Goal: Check status: Check status

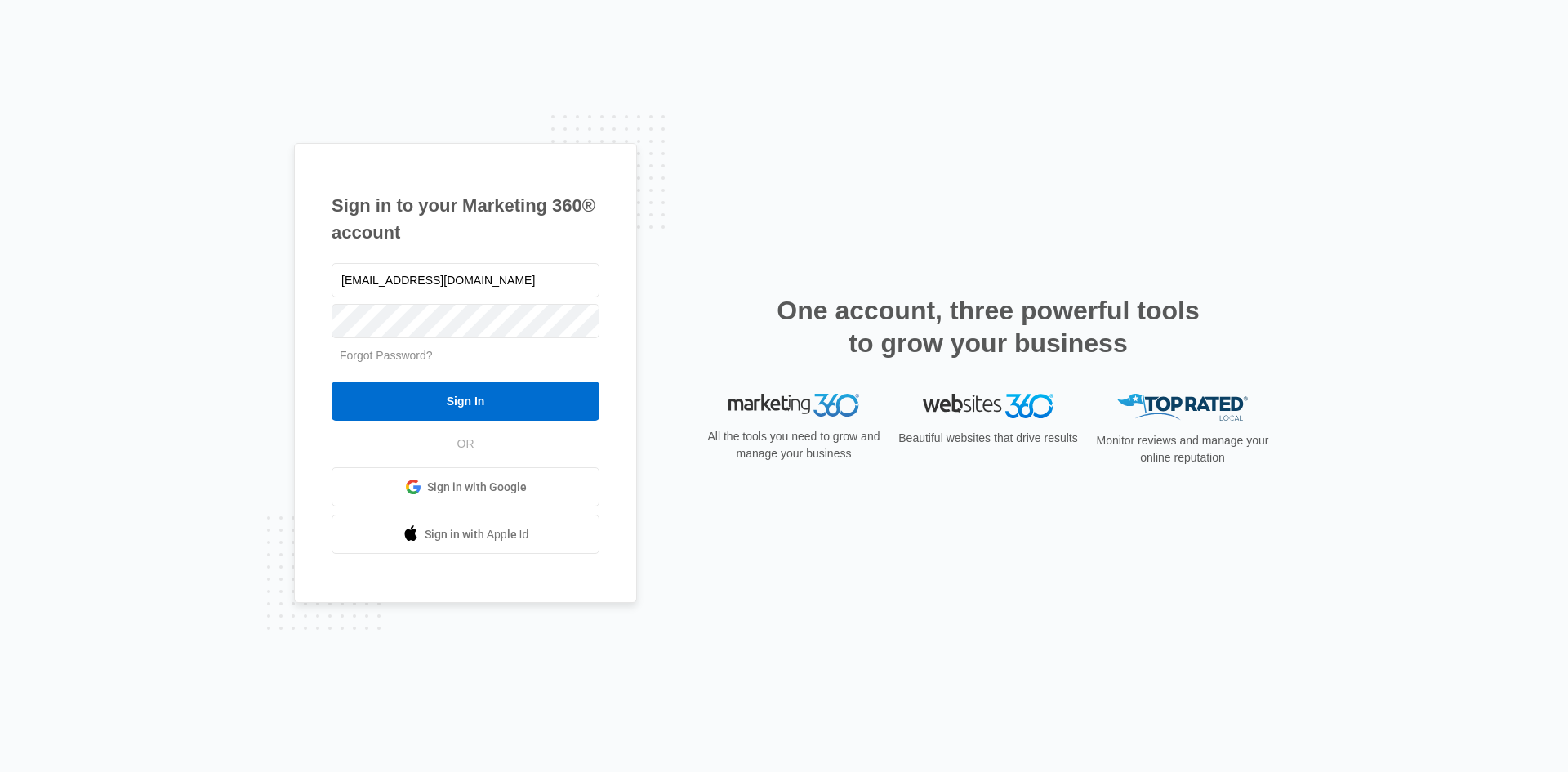
type input "[EMAIL_ADDRESS][DOMAIN_NAME]"
type input "stamfordfdlorist@aol.com"
click at [426, 394] on input "Sign In" at bounding box center [465, 401] width 268 height 39
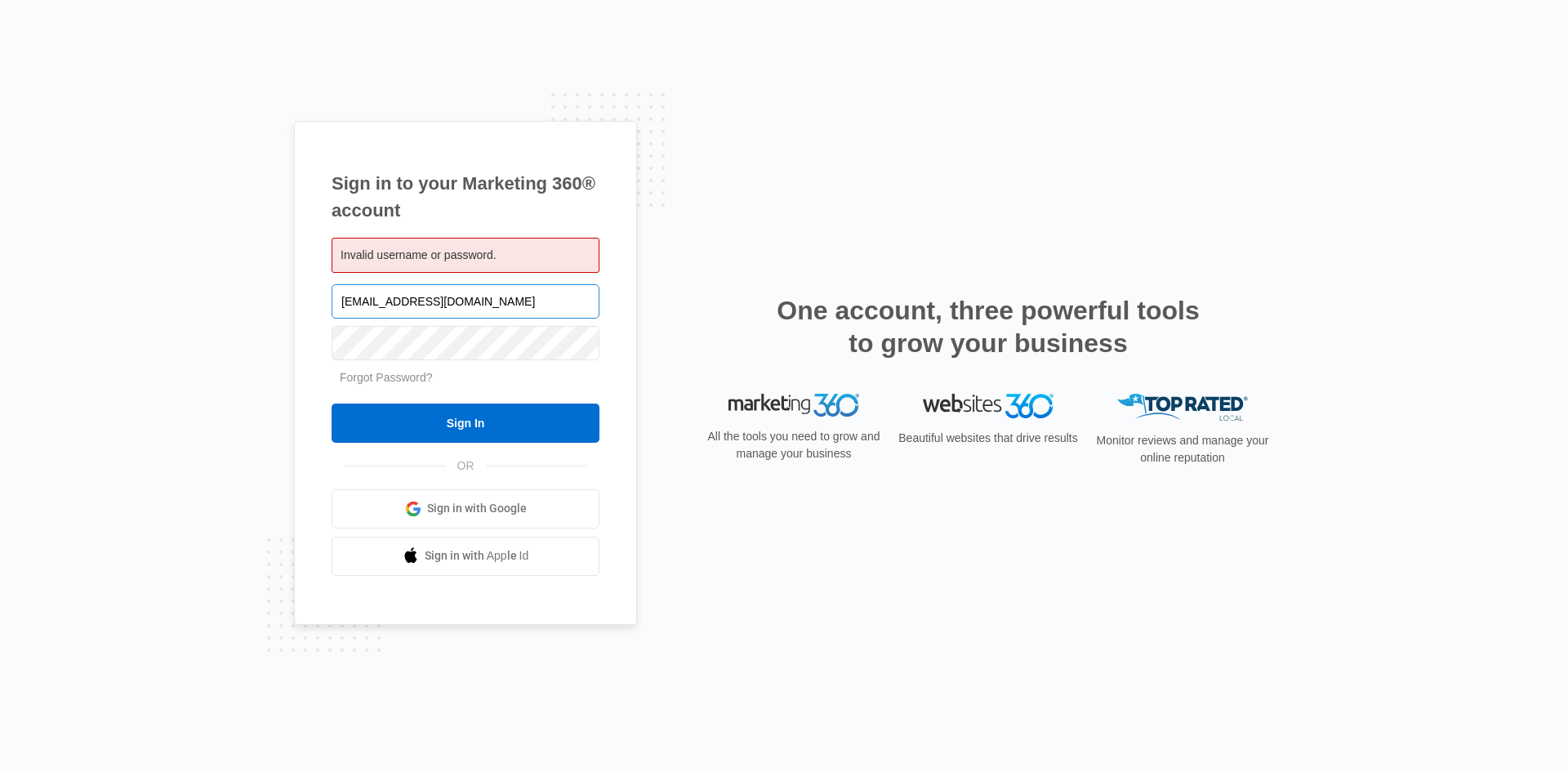
click at [395, 301] on input "stamfordfdlorist@aol.com" at bounding box center [465, 301] width 268 height 34
type input "[EMAIL_ADDRESS][DOMAIN_NAME]"
click at [454, 431] on input "Sign In" at bounding box center [465, 423] width 268 height 39
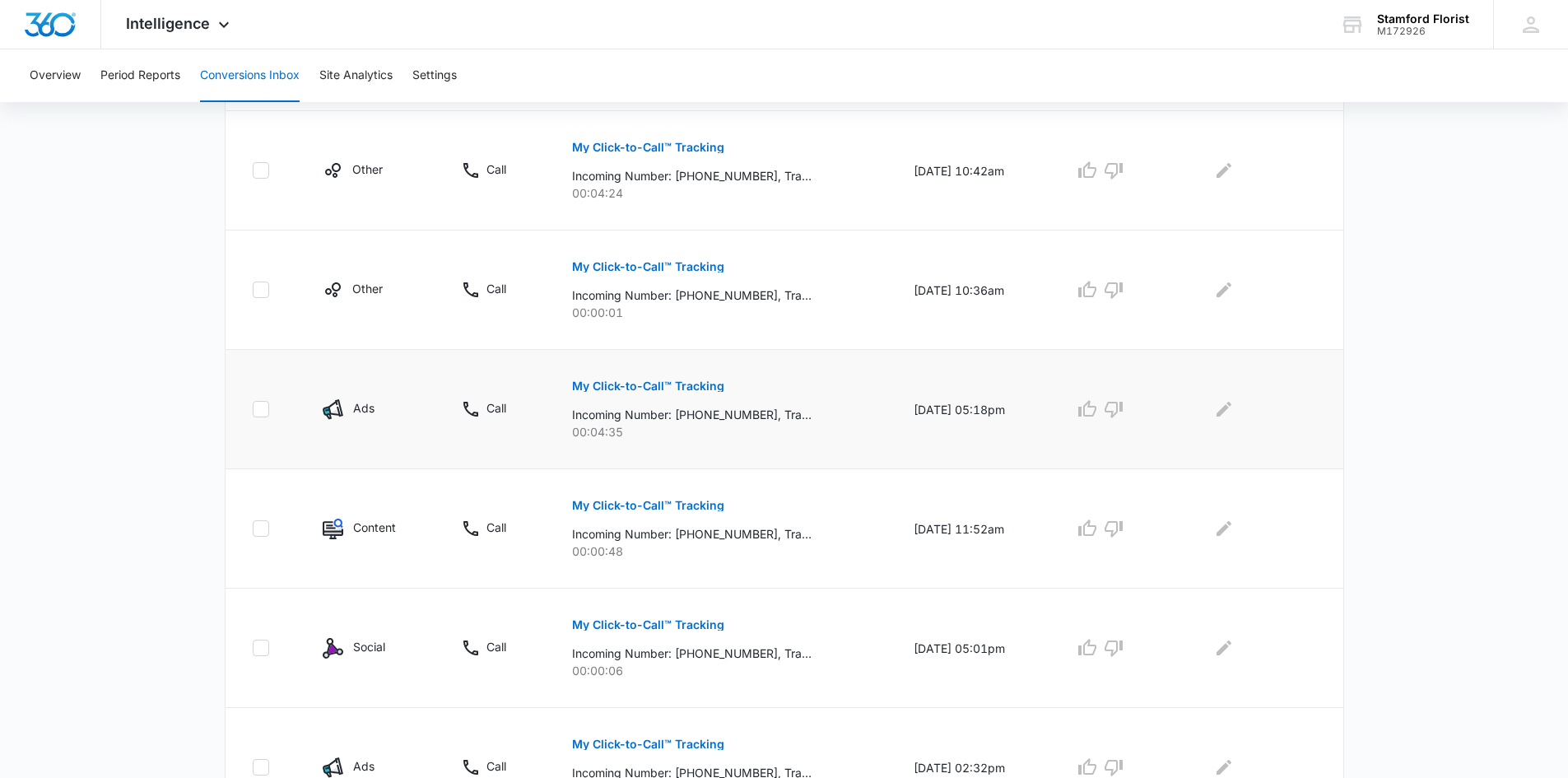
scroll to position [576, 0]
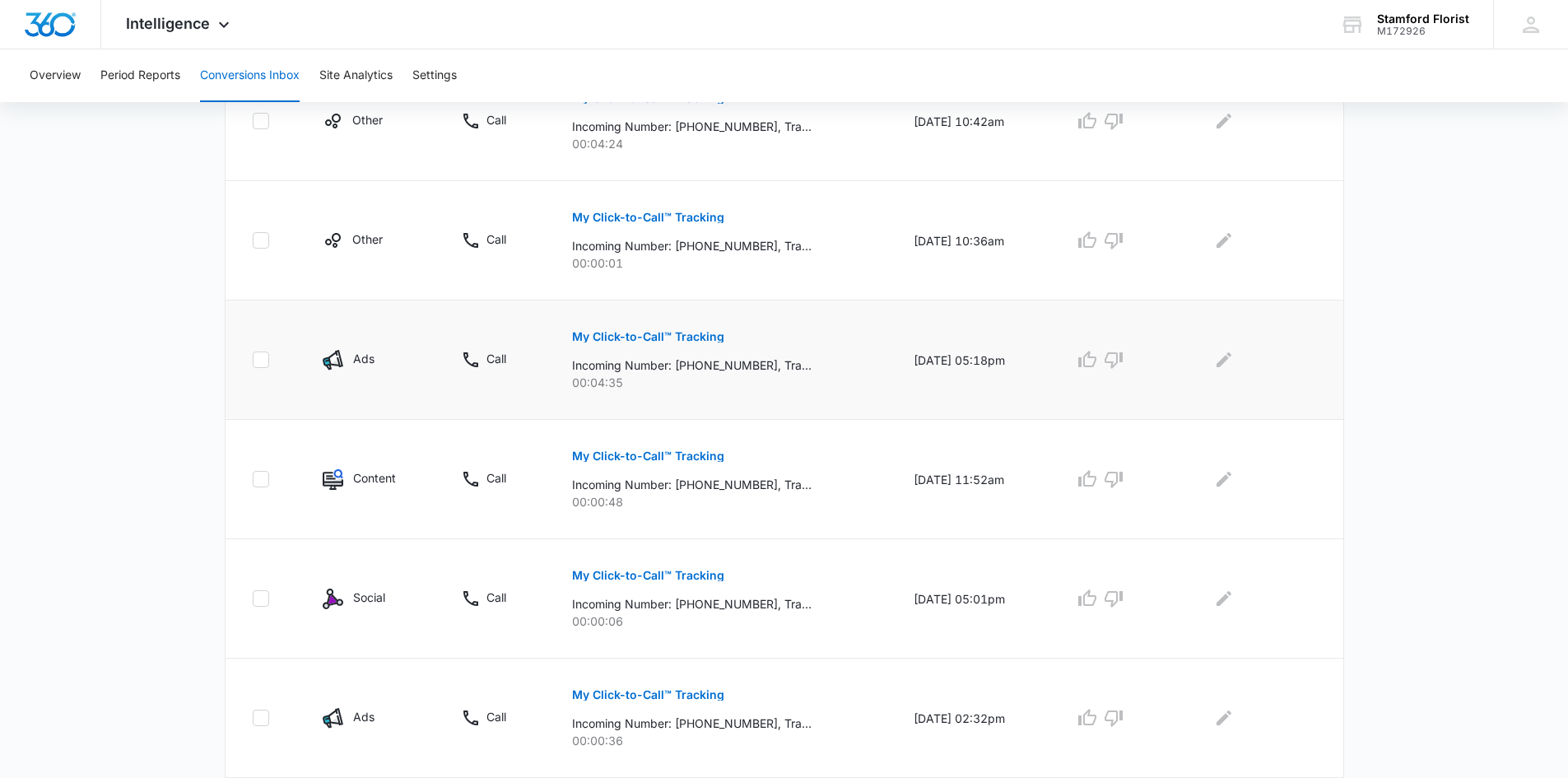
click at [631, 338] on p "My Click-to-Call™ Tracking" at bounding box center [648, 336] width 152 height 11
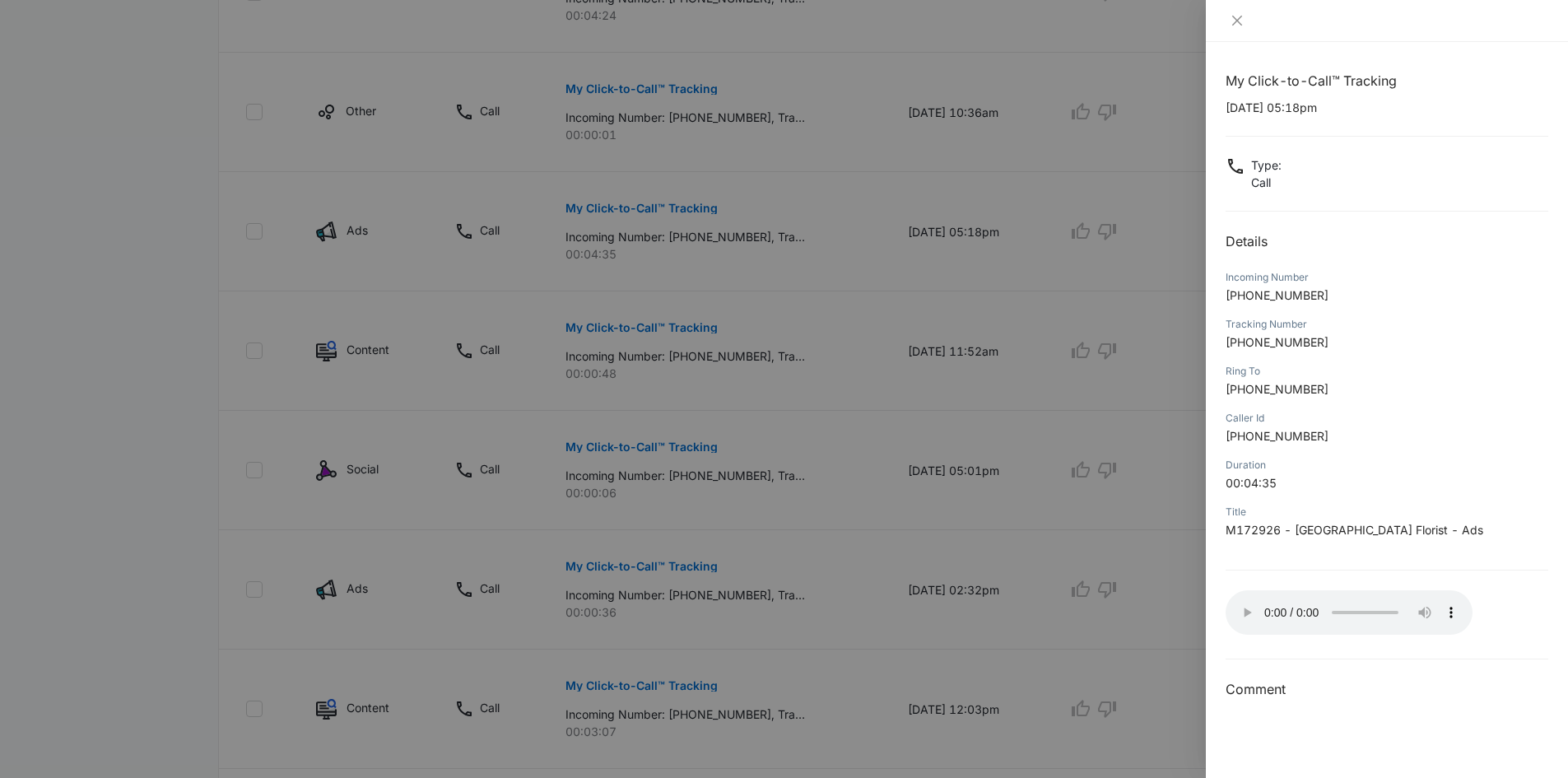
scroll to position [741, 0]
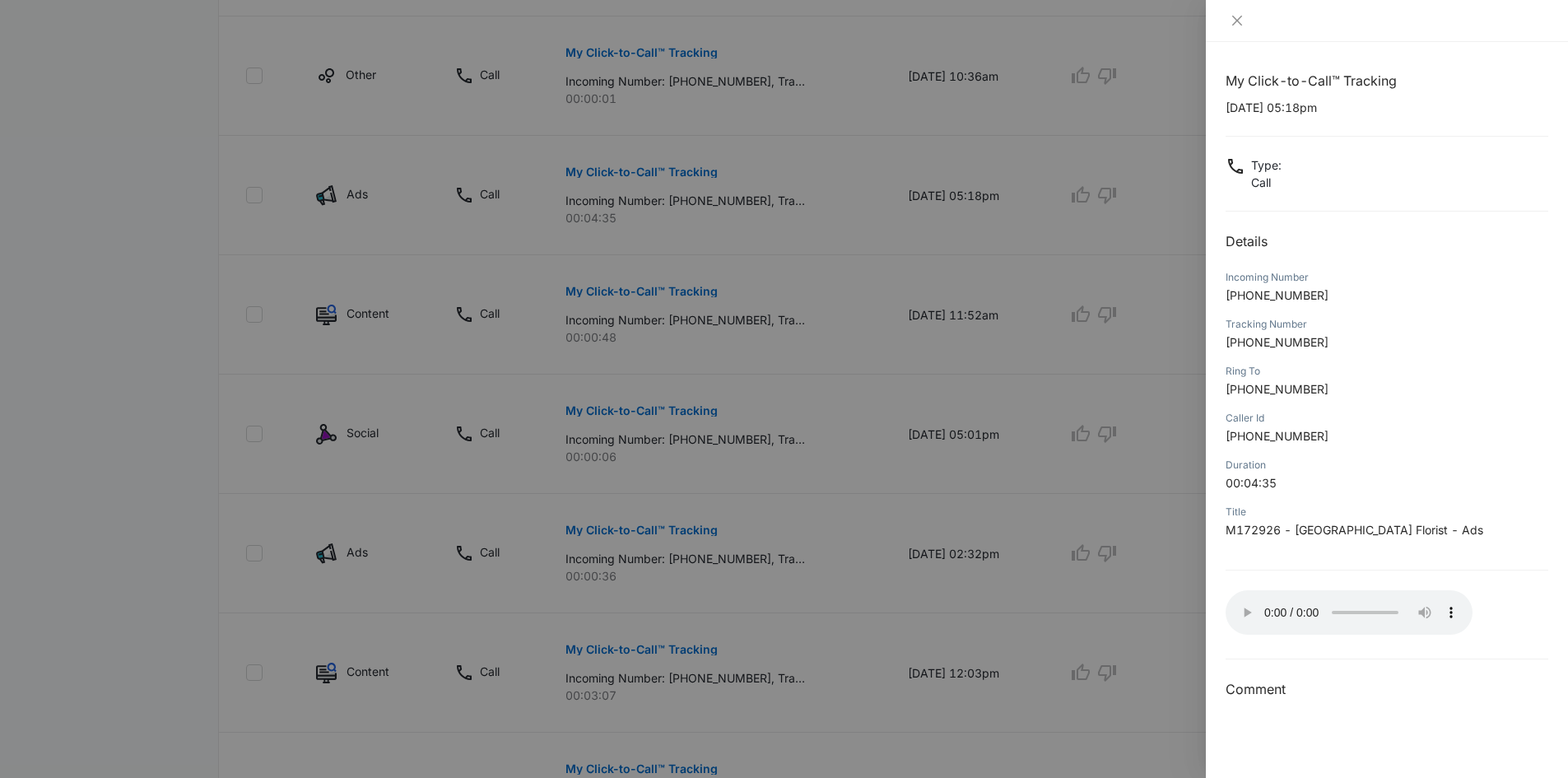
click at [1409, 281] on div "Incoming Number" at bounding box center [1386, 277] width 323 height 15
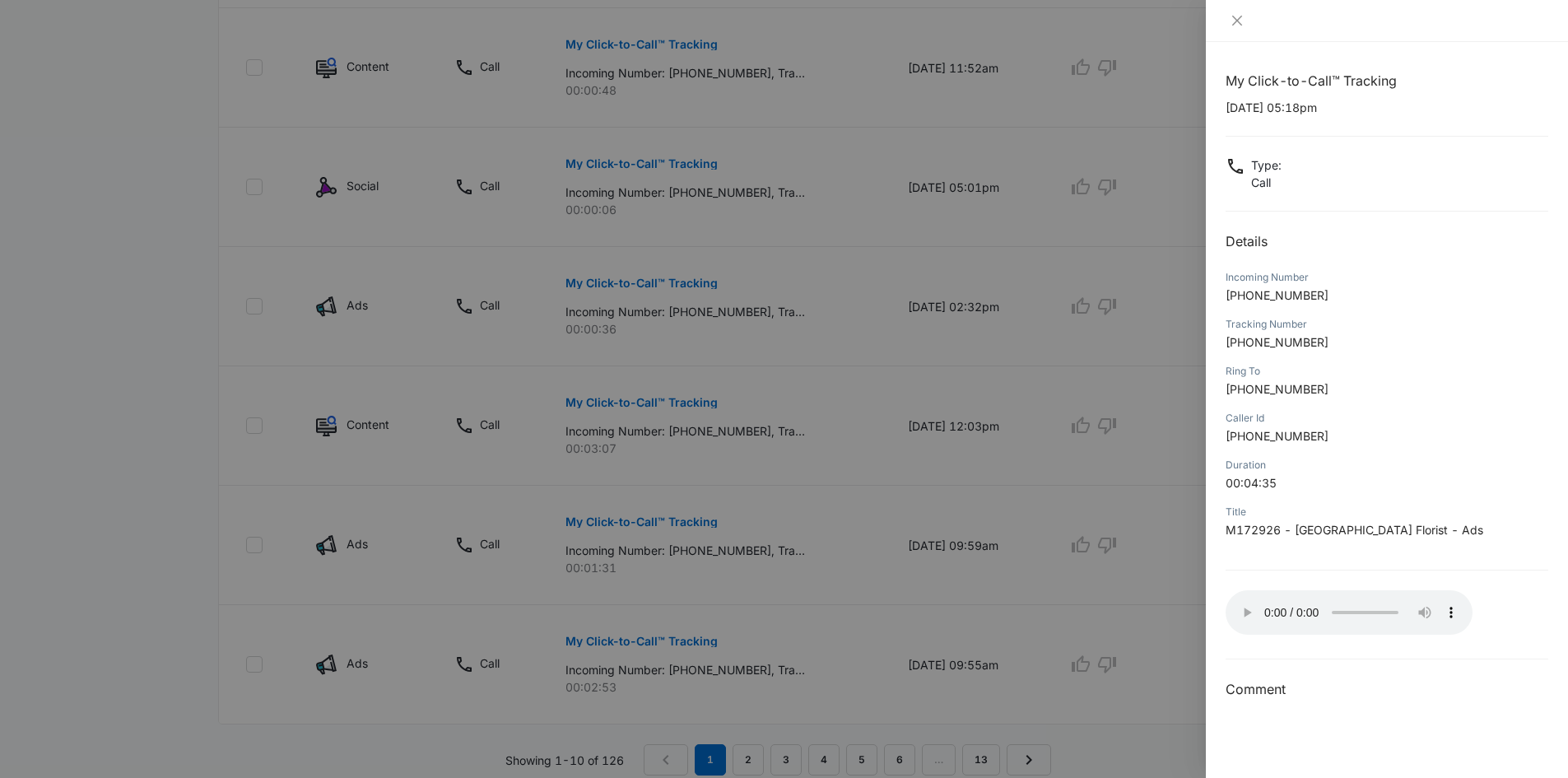
click at [583, 434] on div at bounding box center [784, 389] width 1568 height 778
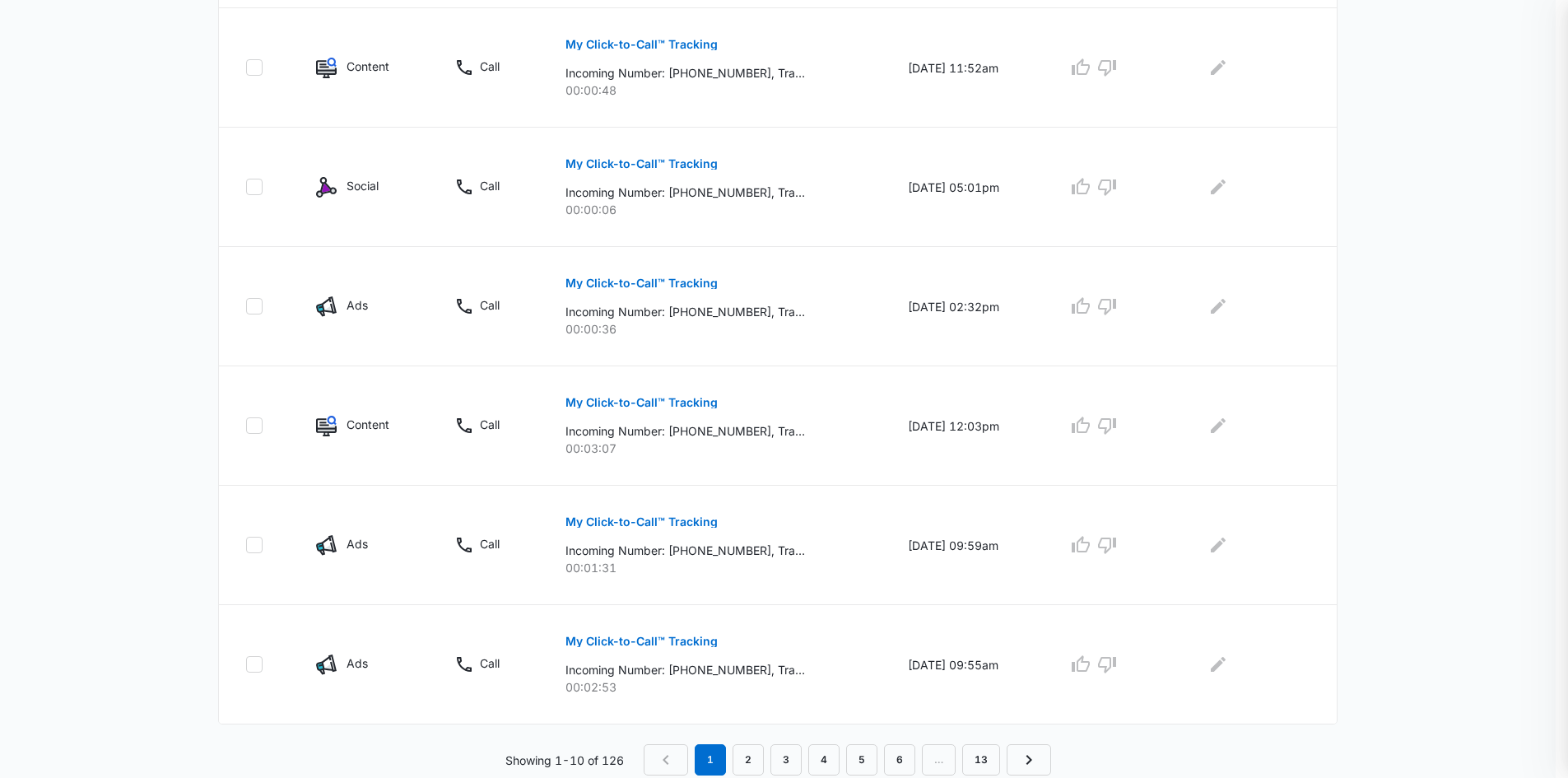
scroll to position [985, 0]
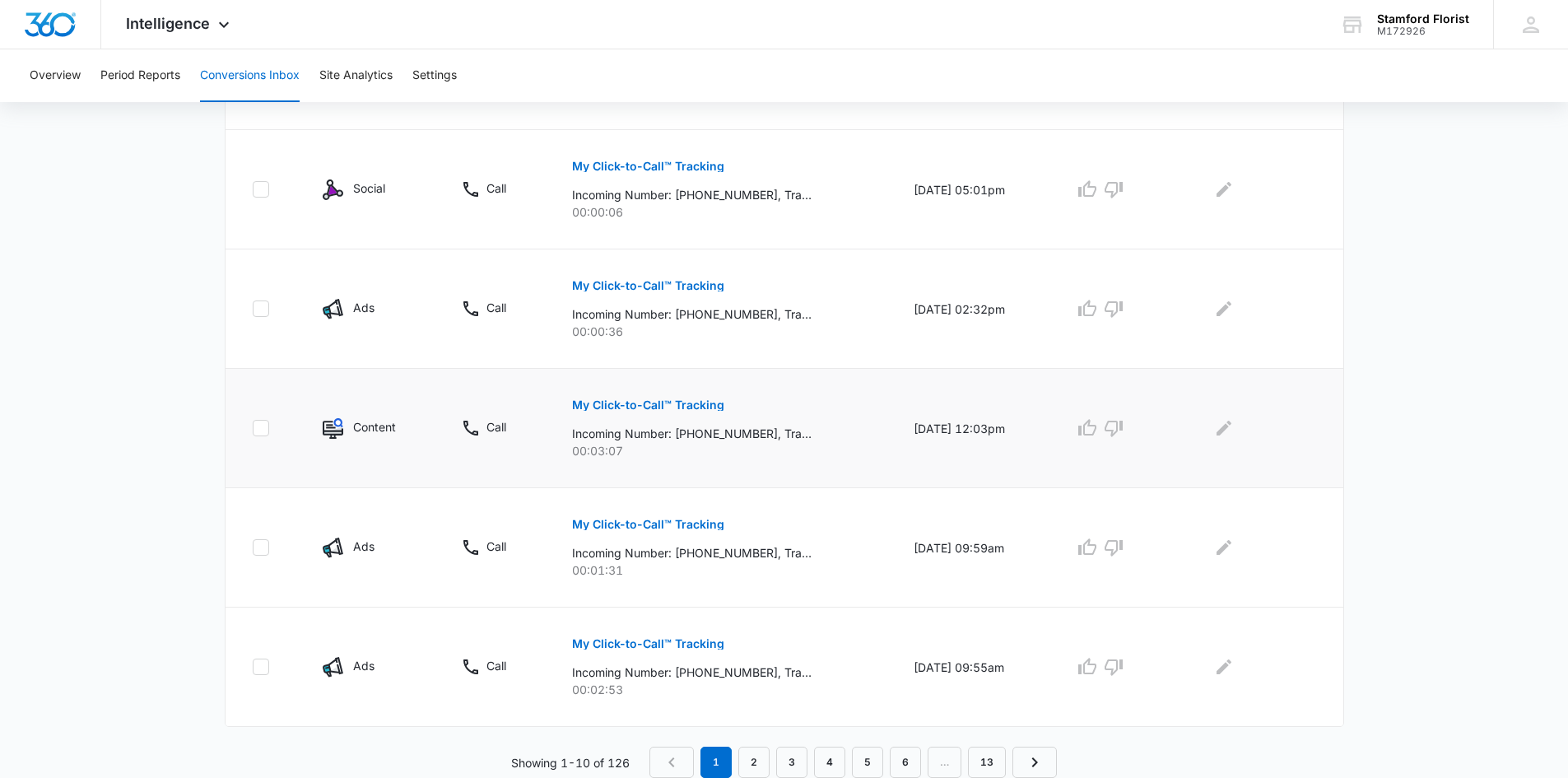
click at [645, 434] on p "Incoming Number: [PHONE_NUMBER], Tracking Number: [PHONE_NUMBER], Ring To: [PHO…" at bounding box center [692, 433] width 239 height 17
click at [645, 408] on p "My Click-to-Call™ Tracking" at bounding box center [648, 404] width 152 height 11
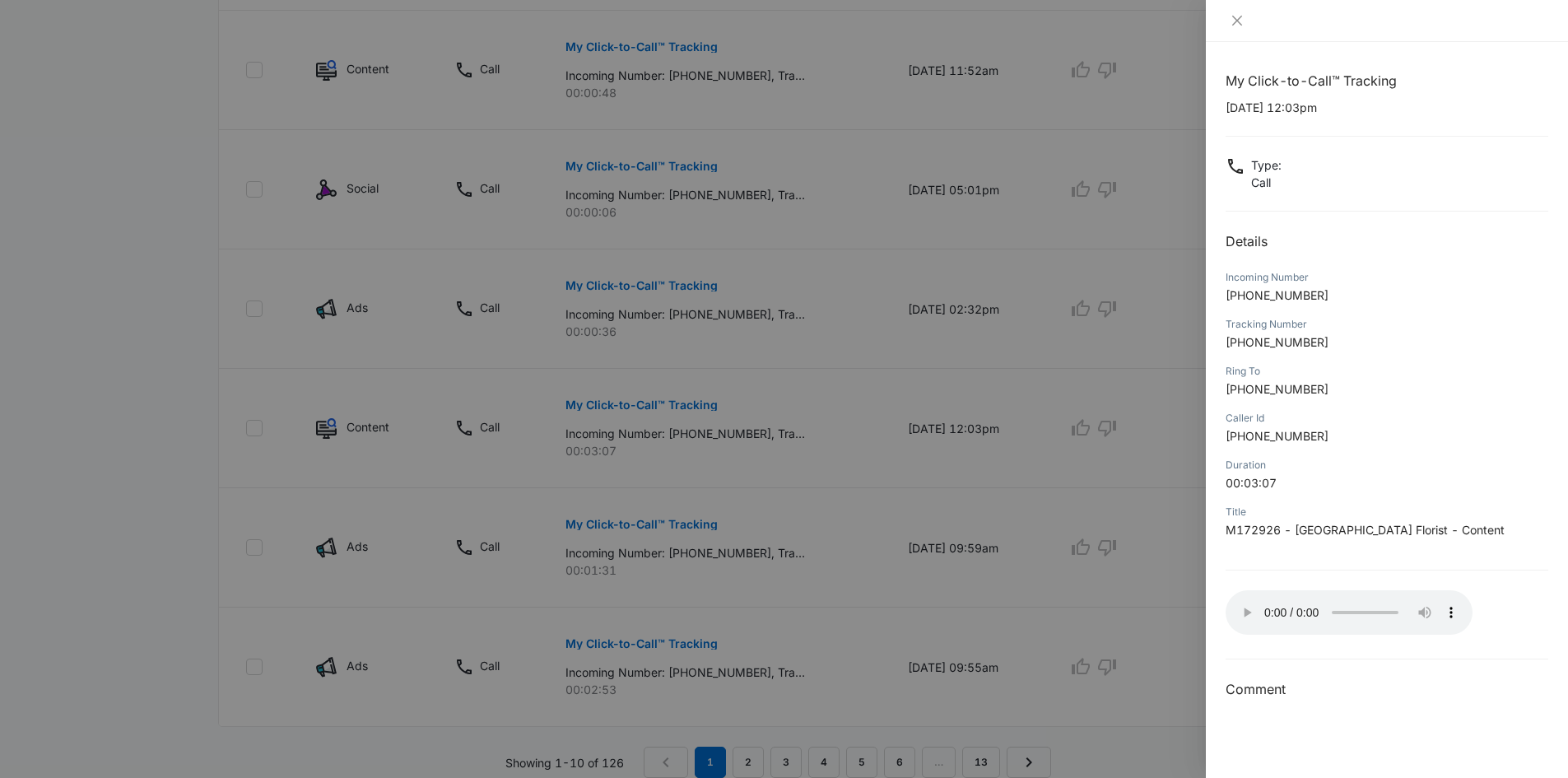
click at [596, 641] on div at bounding box center [784, 389] width 1568 height 778
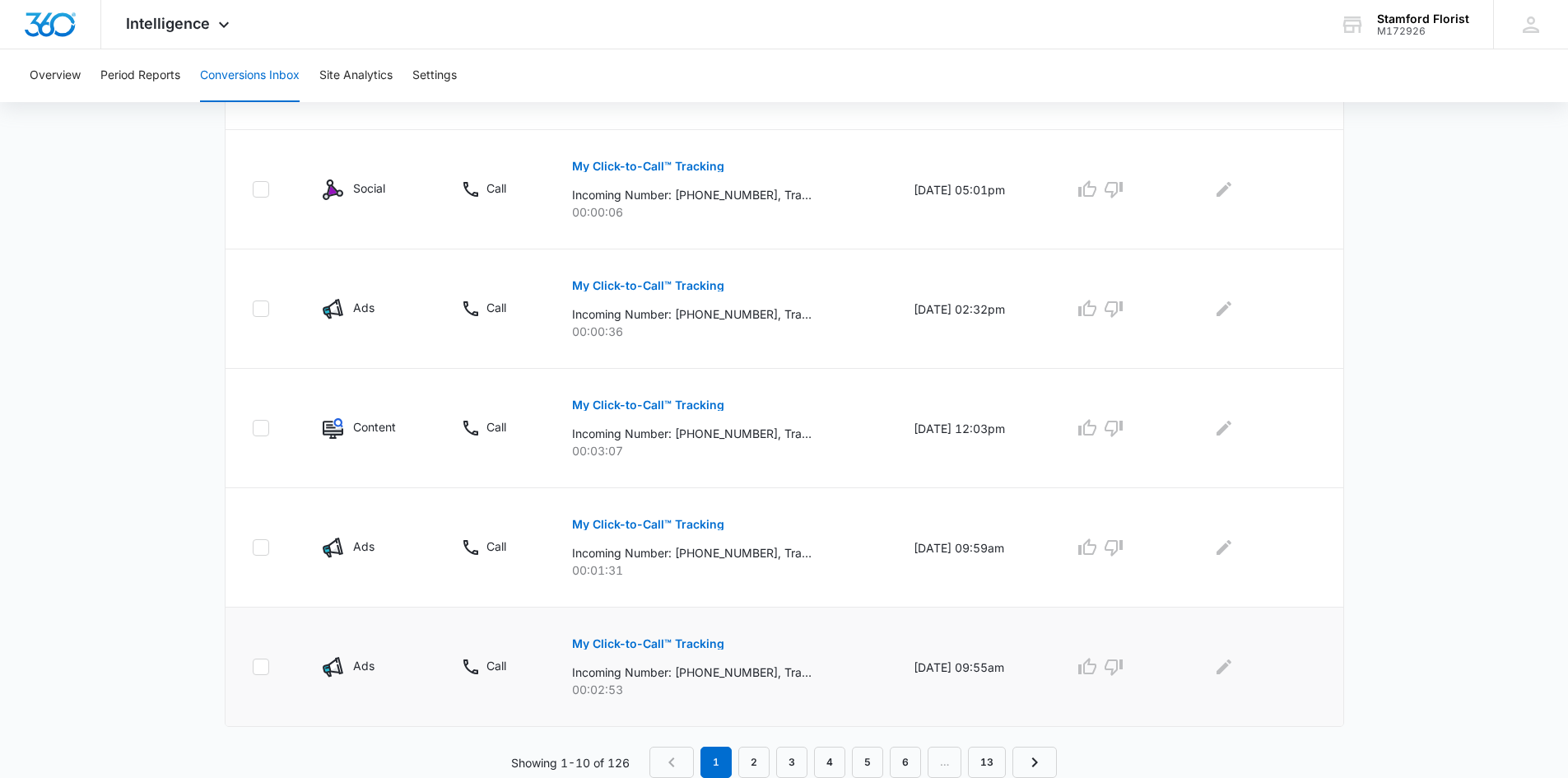
click at [602, 645] on p "My Click-to-Call™ Tracking" at bounding box center [648, 643] width 152 height 11
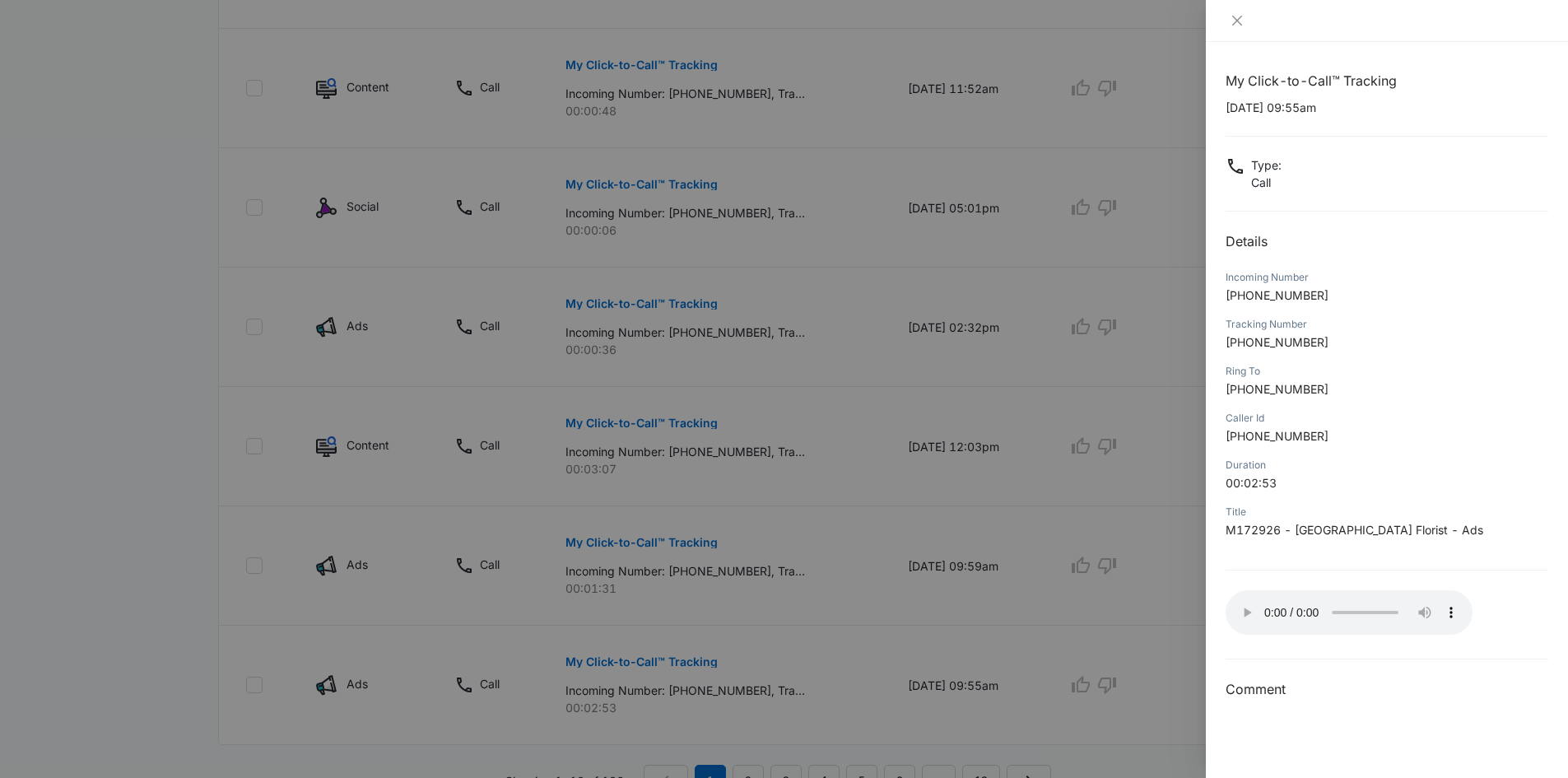
scroll to position [1047, 0]
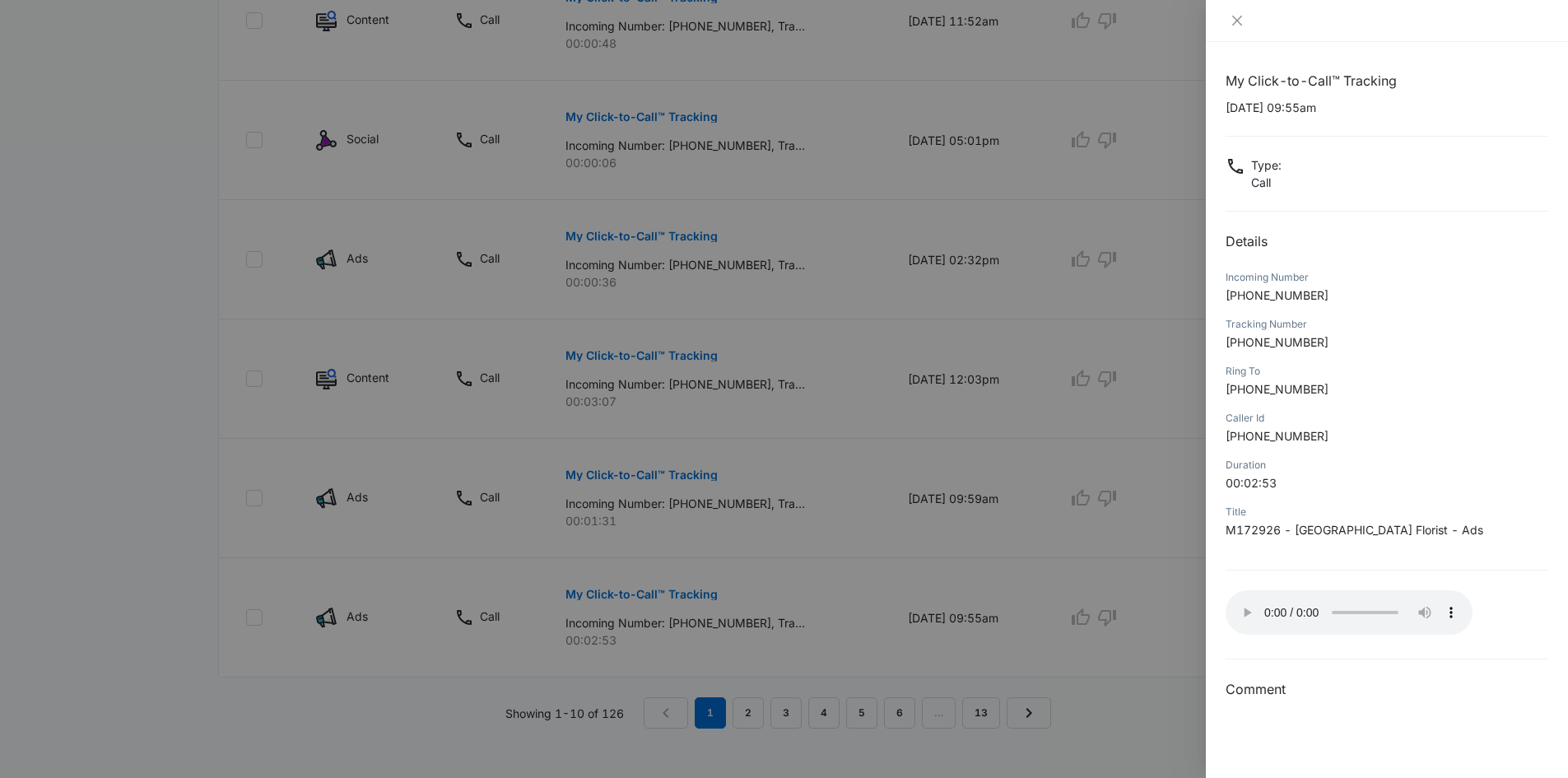
click at [896, 701] on div at bounding box center [784, 389] width 1568 height 778
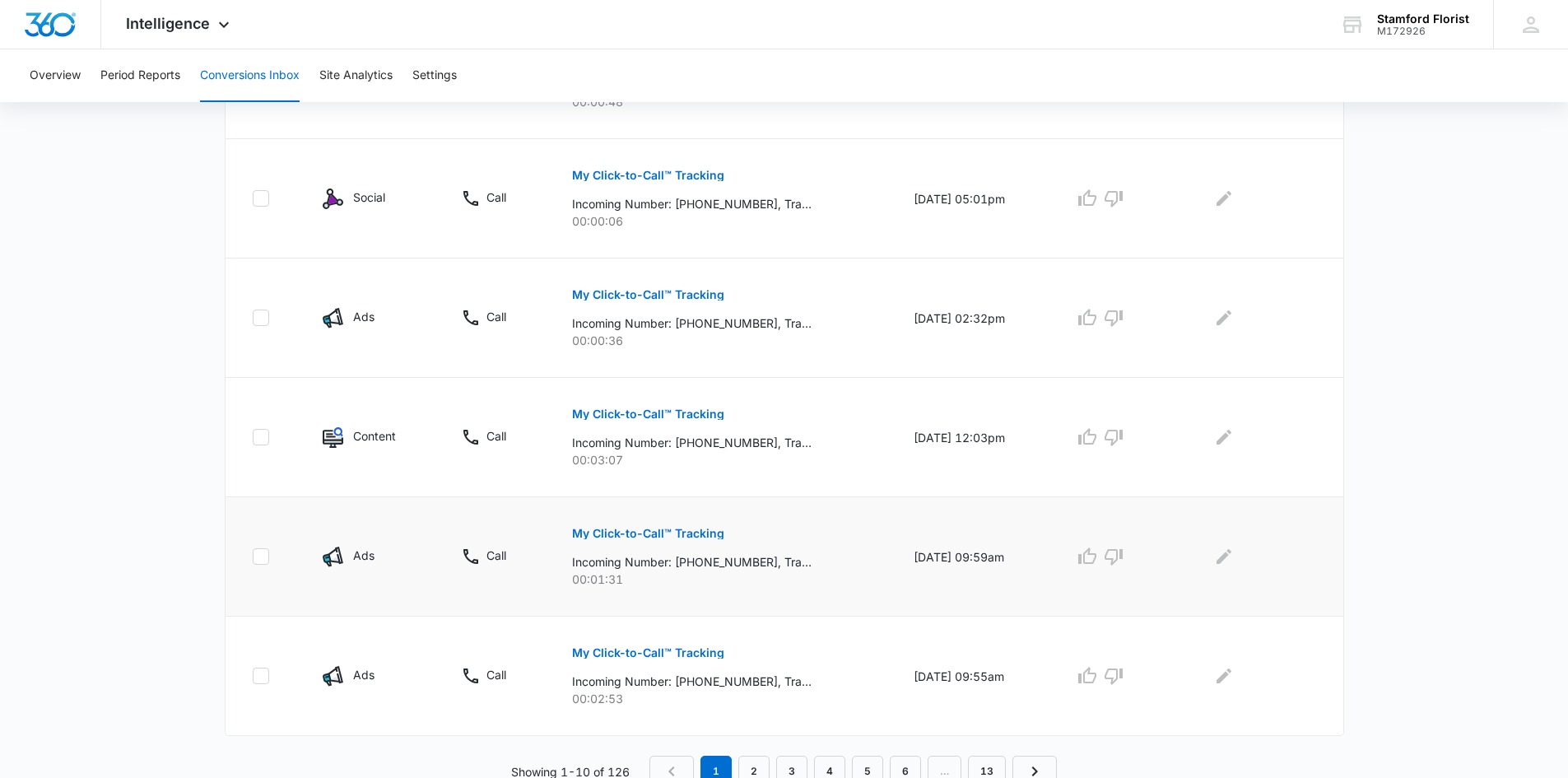
scroll to position [985, 0]
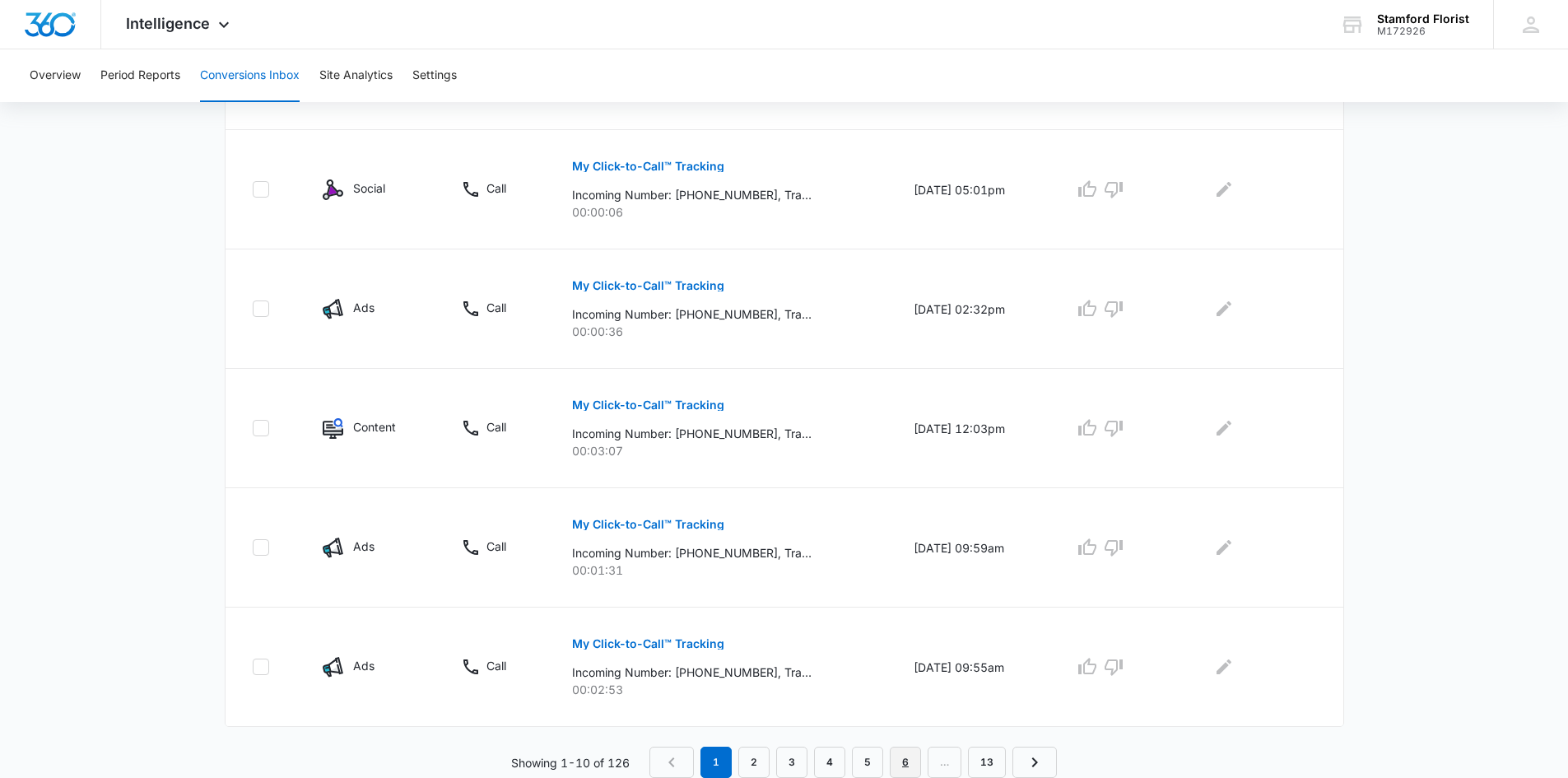
click at [909, 765] on link "6" at bounding box center [905, 762] width 31 height 31
click at [818, 758] on link "5" at bounding box center [816, 762] width 31 height 31
click at [818, 761] on link "4" at bounding box center [816, 762] width 31 height 31
click at [651, 281] on p "My Click-to-Call™ Tracking" at bounding box center [648, 285] width 152 height 11
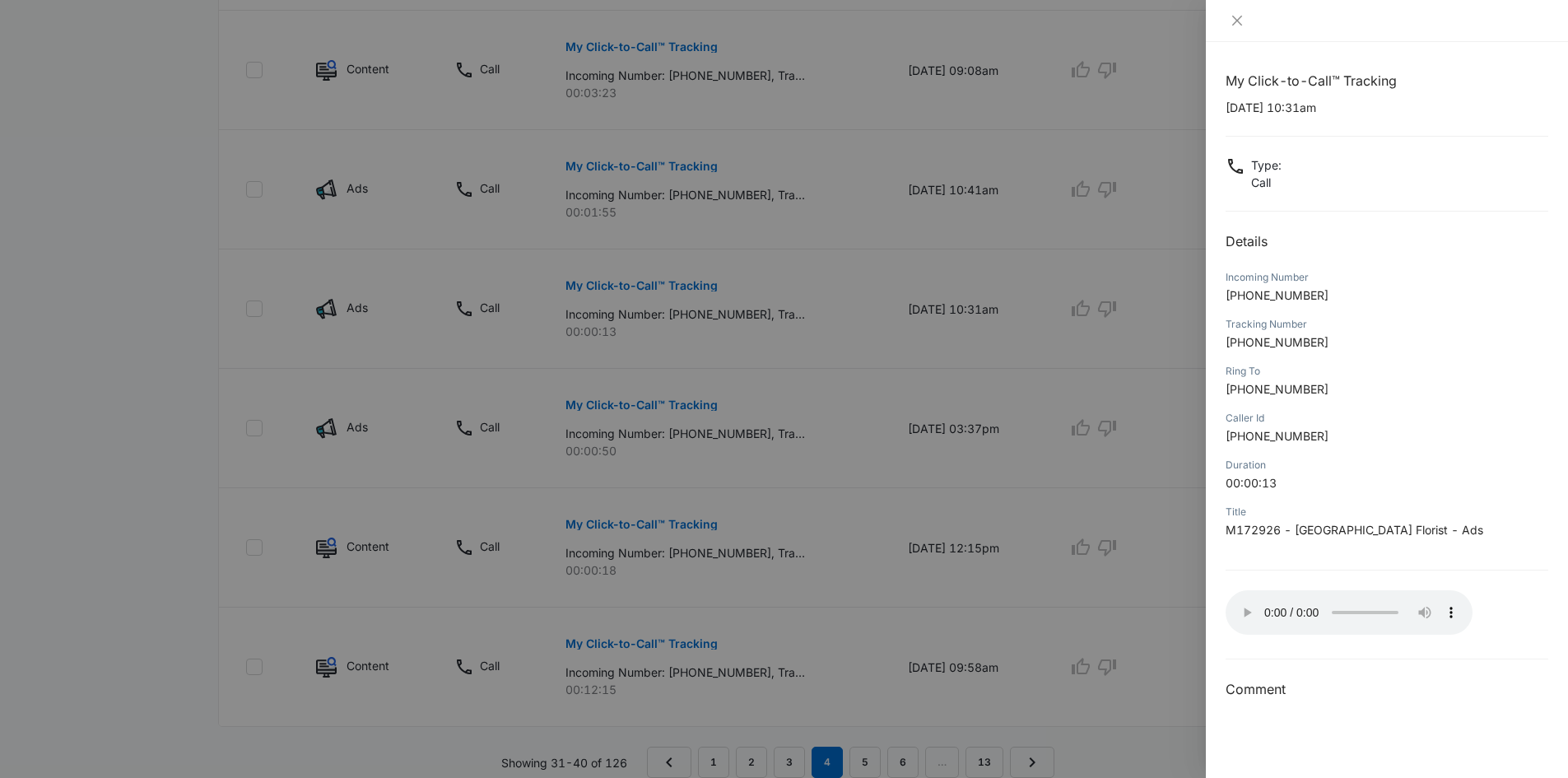
click at [645, 397] on div at bounding box center [784, 389] width 1568 height 778
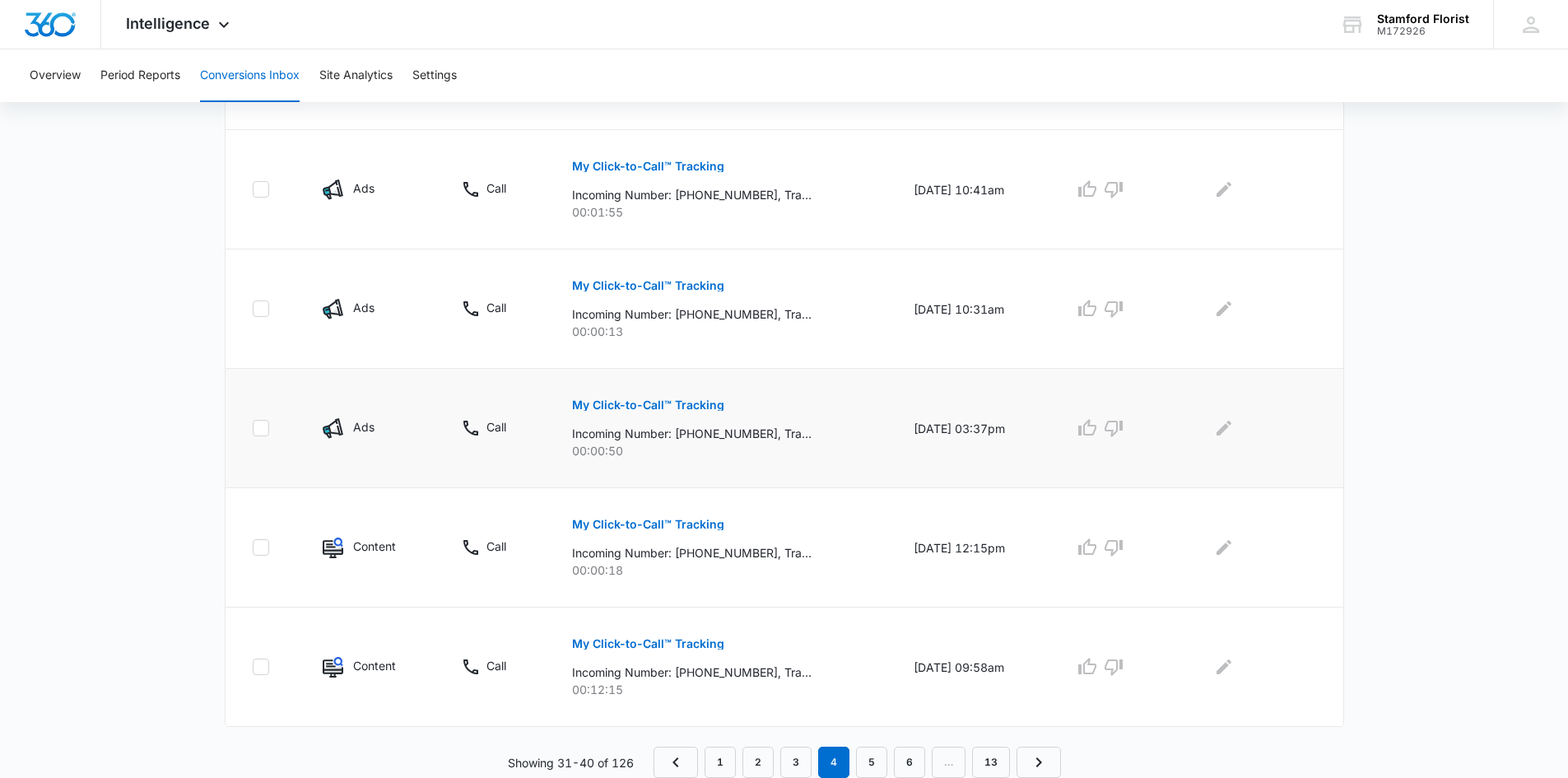
click at [642, 410] on p "My Click-to-Call™ Tracking" at bounding box center [648, 404] width 152 height 11
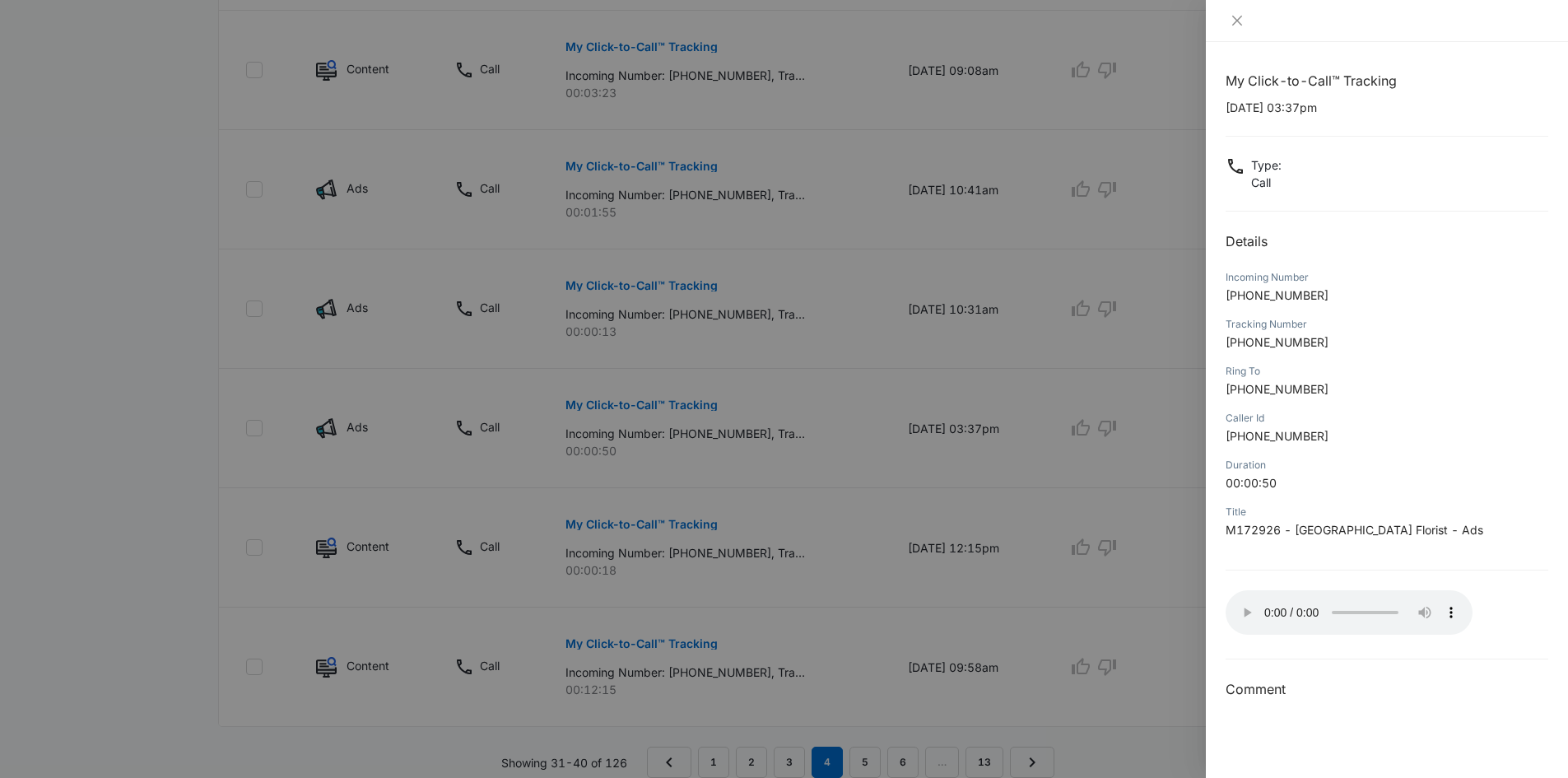
click at [616, 429] on div at bounding box center [784, 389] width 1568 height 778
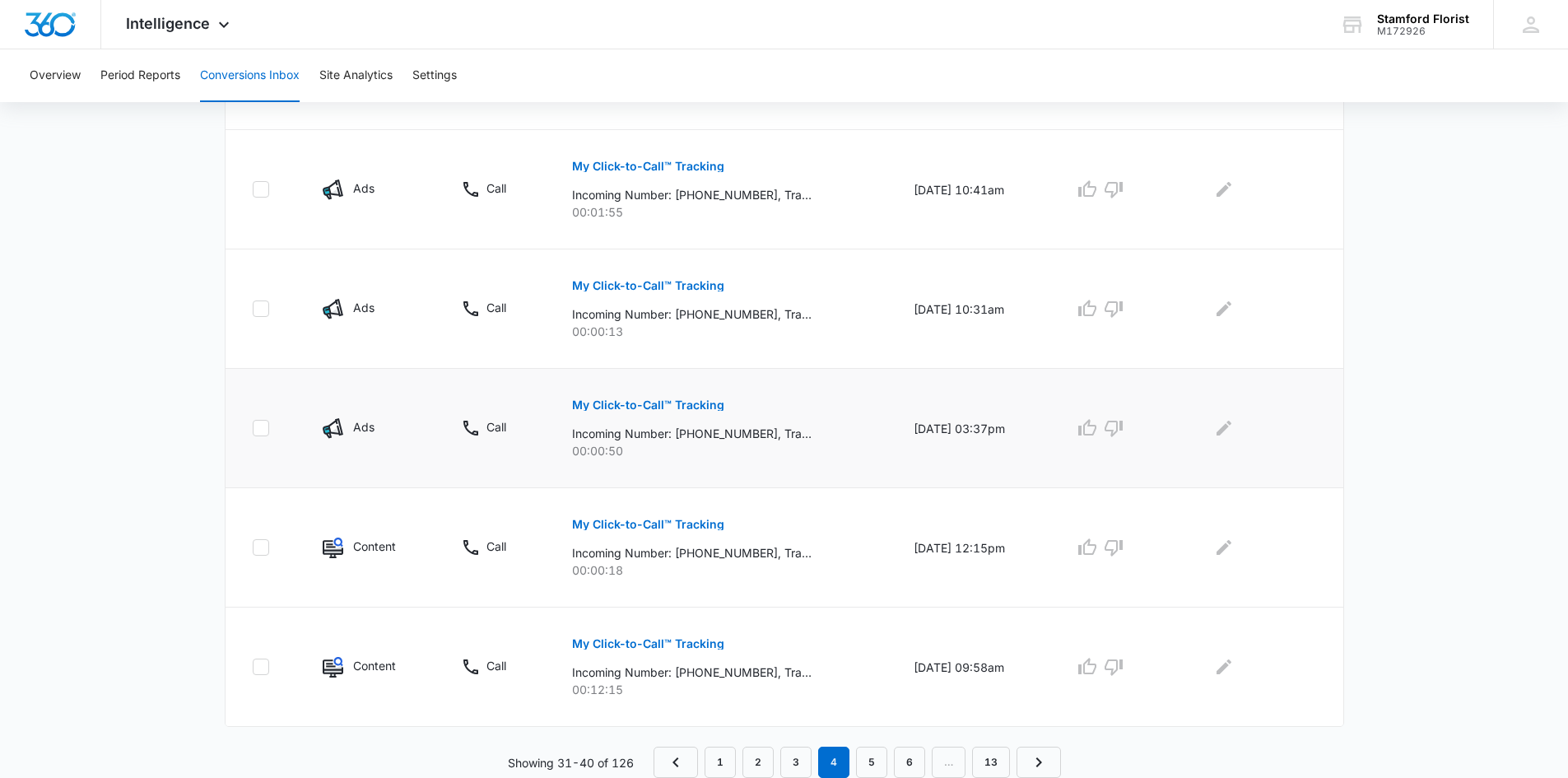
click at [634, 401] on p "My Click-to-Call™ Tracking" at bounding box center [648, 404] width 152 height 11
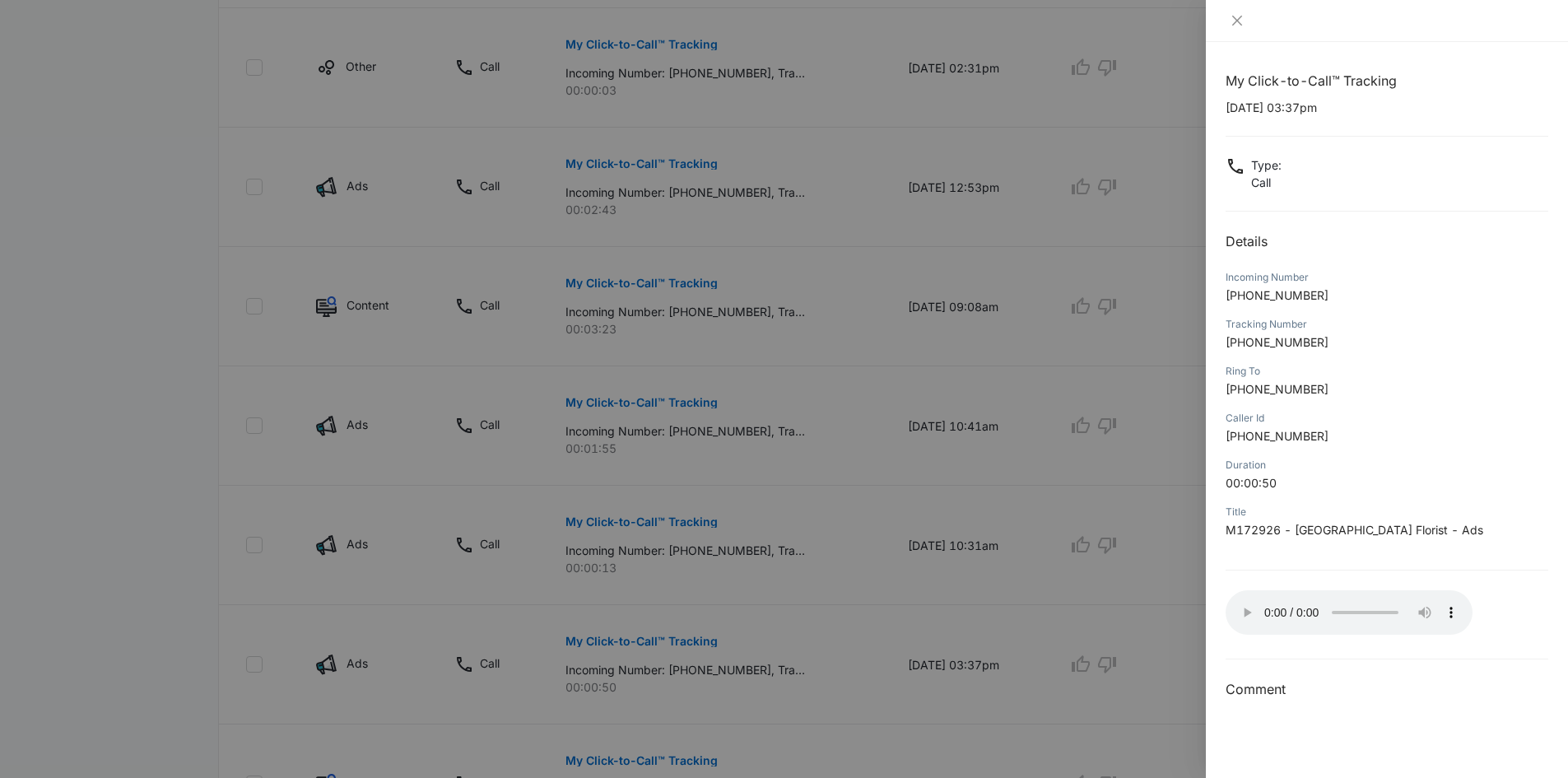
scroll to position [1047, 0]
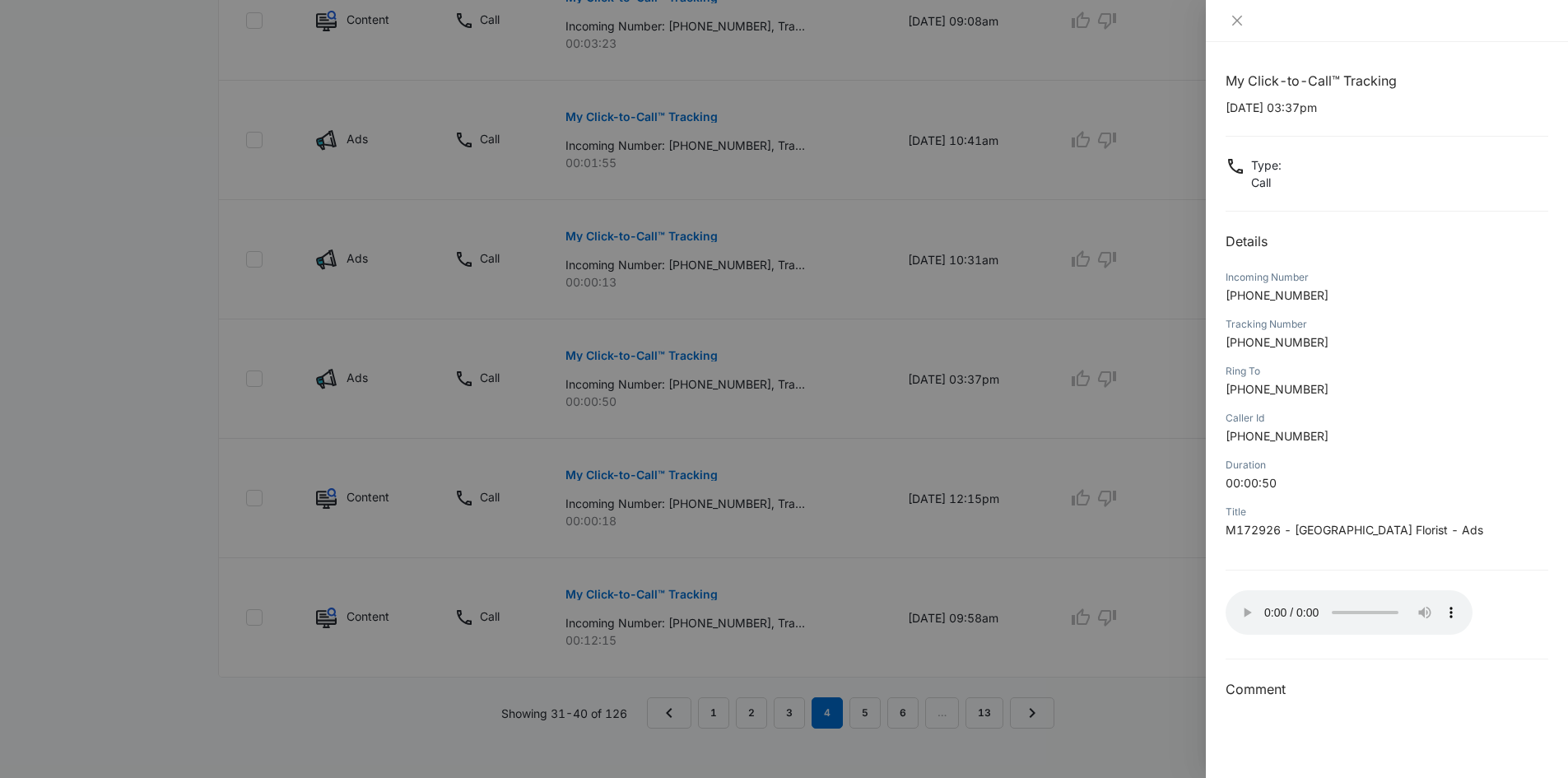
click at [793, 696] on div at bounding box center [784, 389] width 1568 height 778
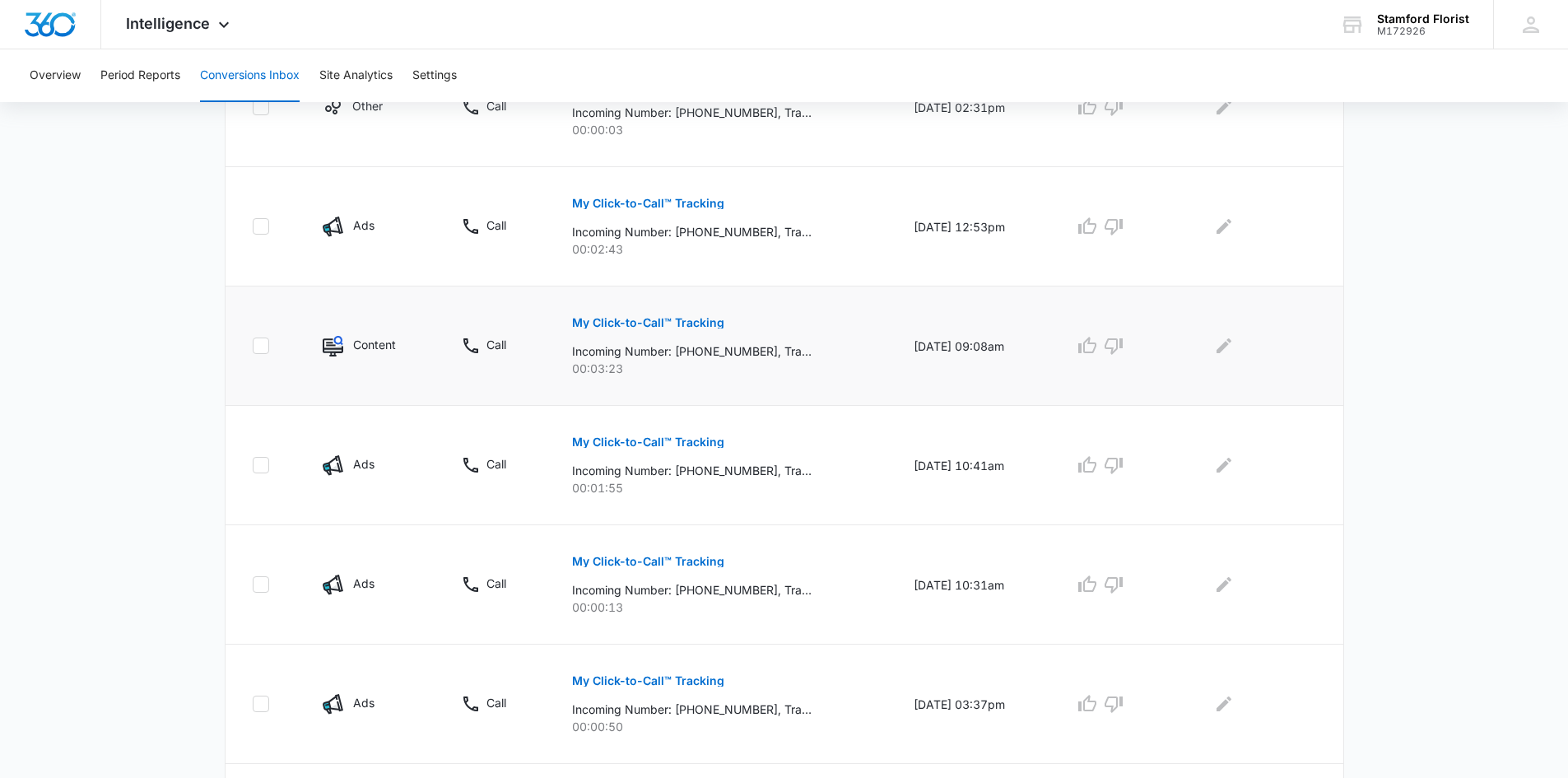
scroll to position [985, 0]
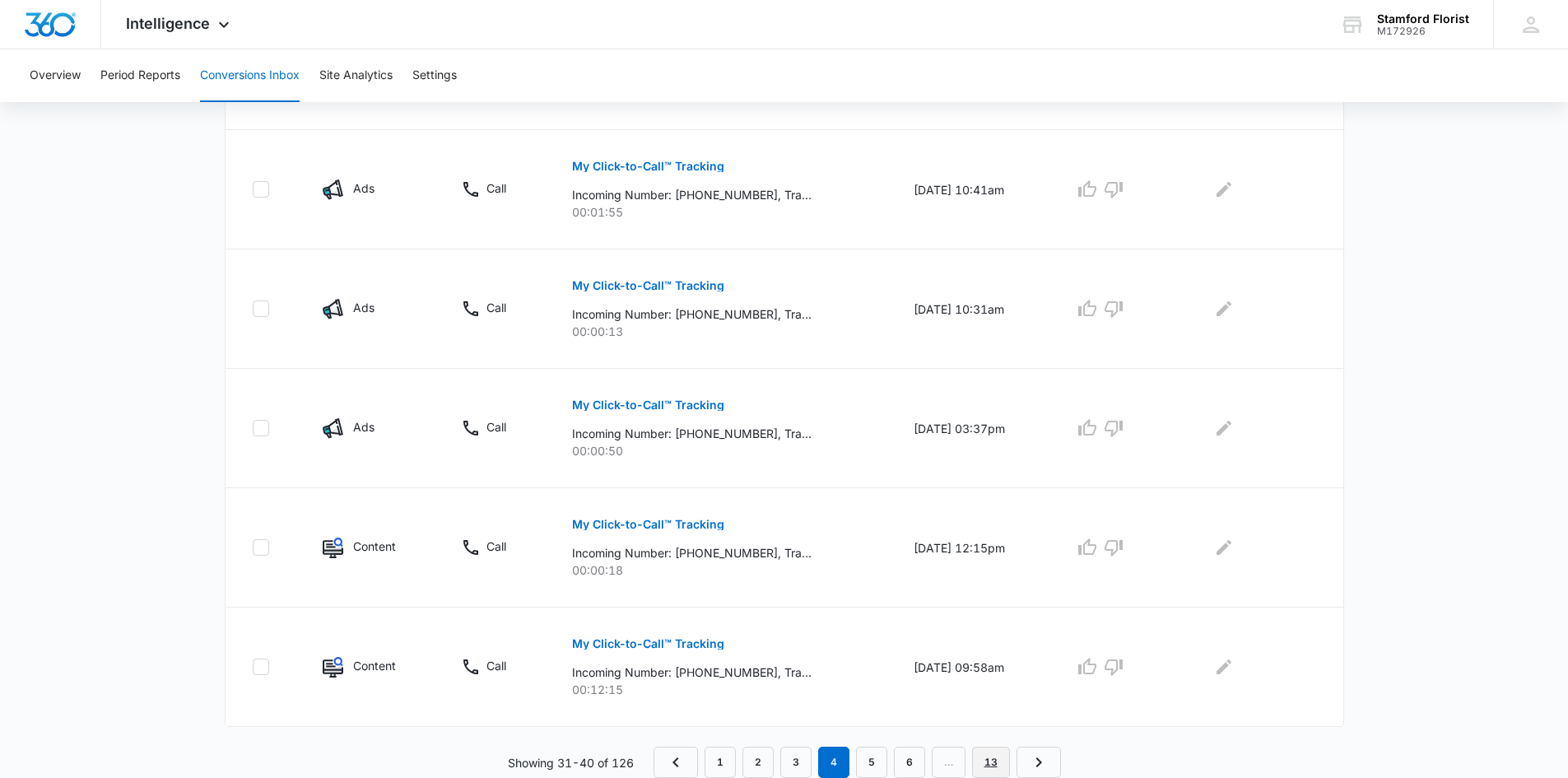
click at [991, 764] on link "13" at bounding box center [991, 762] width 38 height 31
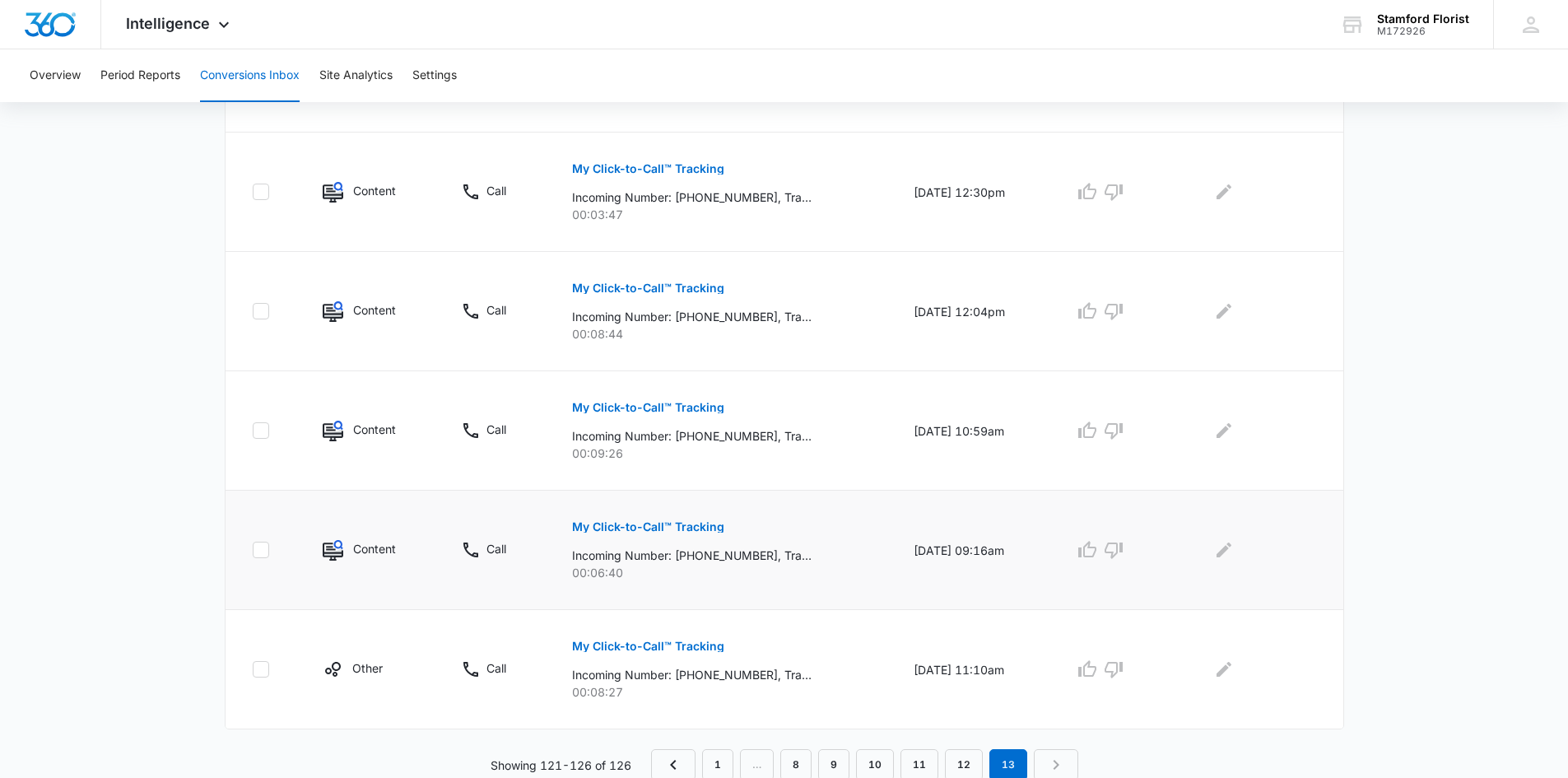
scroll to position [508, 0]
click at [957, 762] on link "12" at bounding box center [964, 762] width 38 height 31
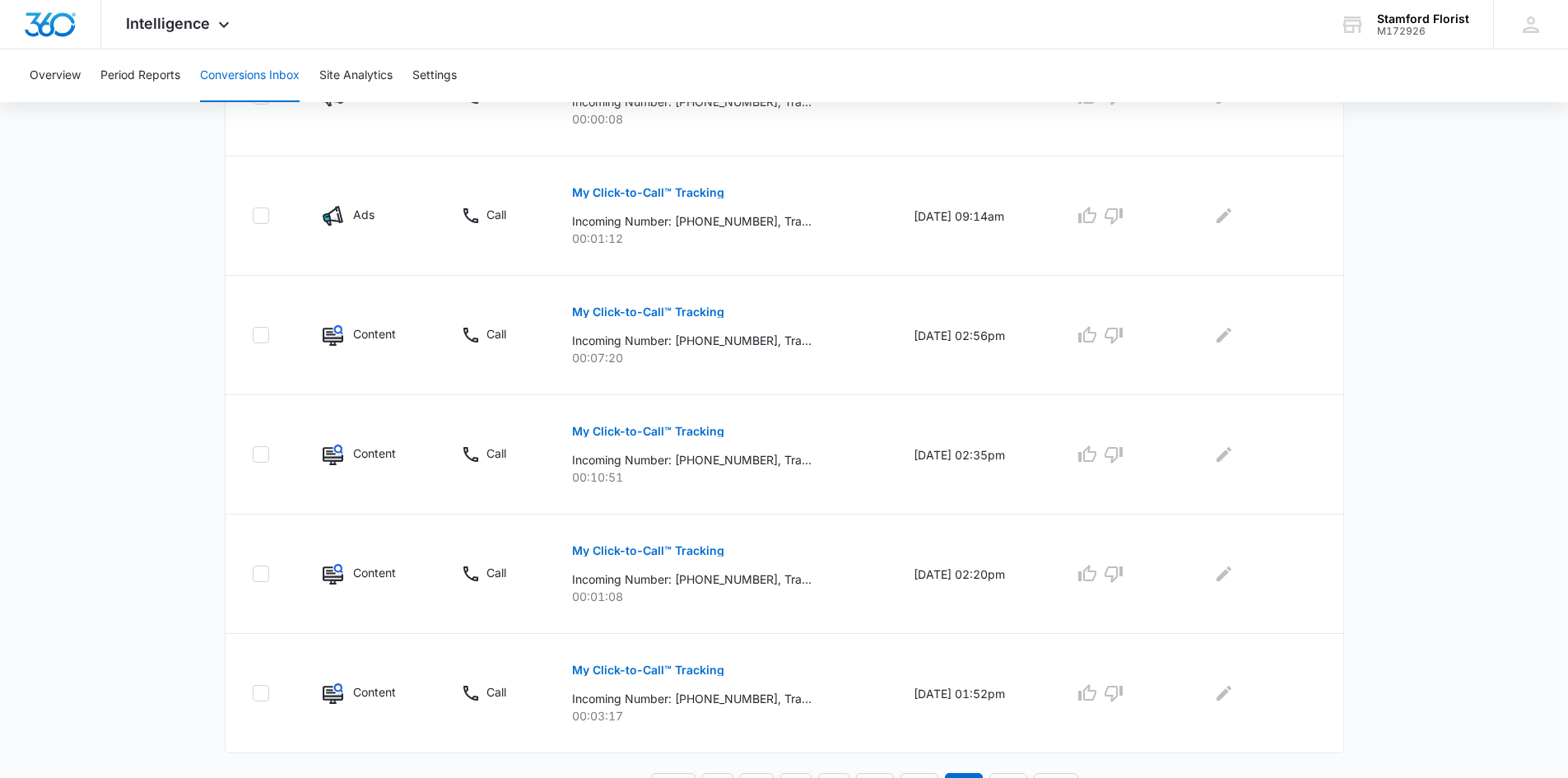
scroll to position [985, 0]
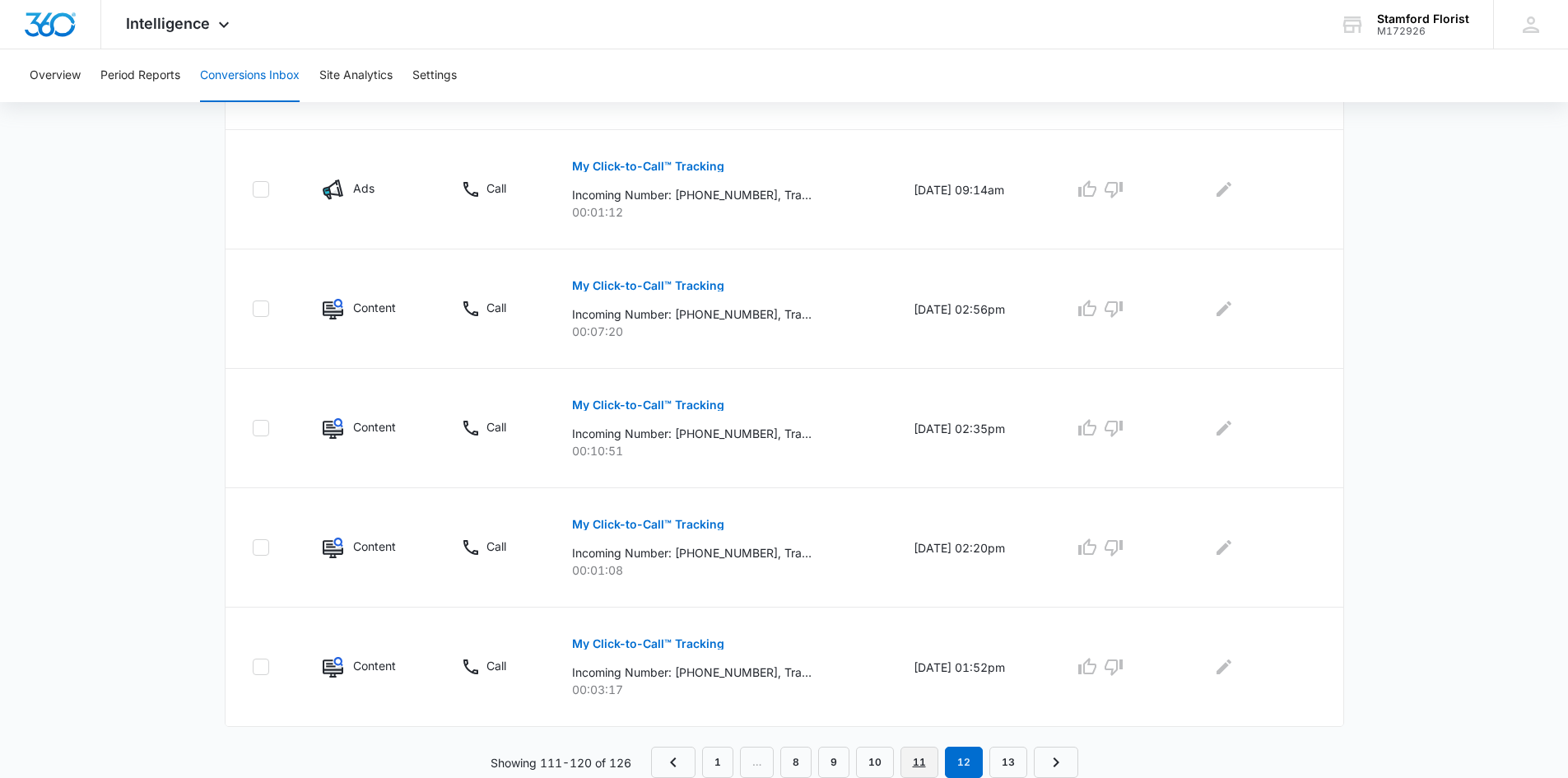
click at [929, 764] on link "11" at bounding box center [919, 762] width 38 height 31
click at [868, 763] on link "10" at bounding box center [875, 762] width 38 height 31
click at [841, 763] on link "9" at bounding box center [830, 762] width 31 height 31
click at [806, 756] on link "8" at bounding box center [809, 762] width 31 height 31
click at [804, 764] on link "7" at bounding box center [812, 762] width 31 height 31
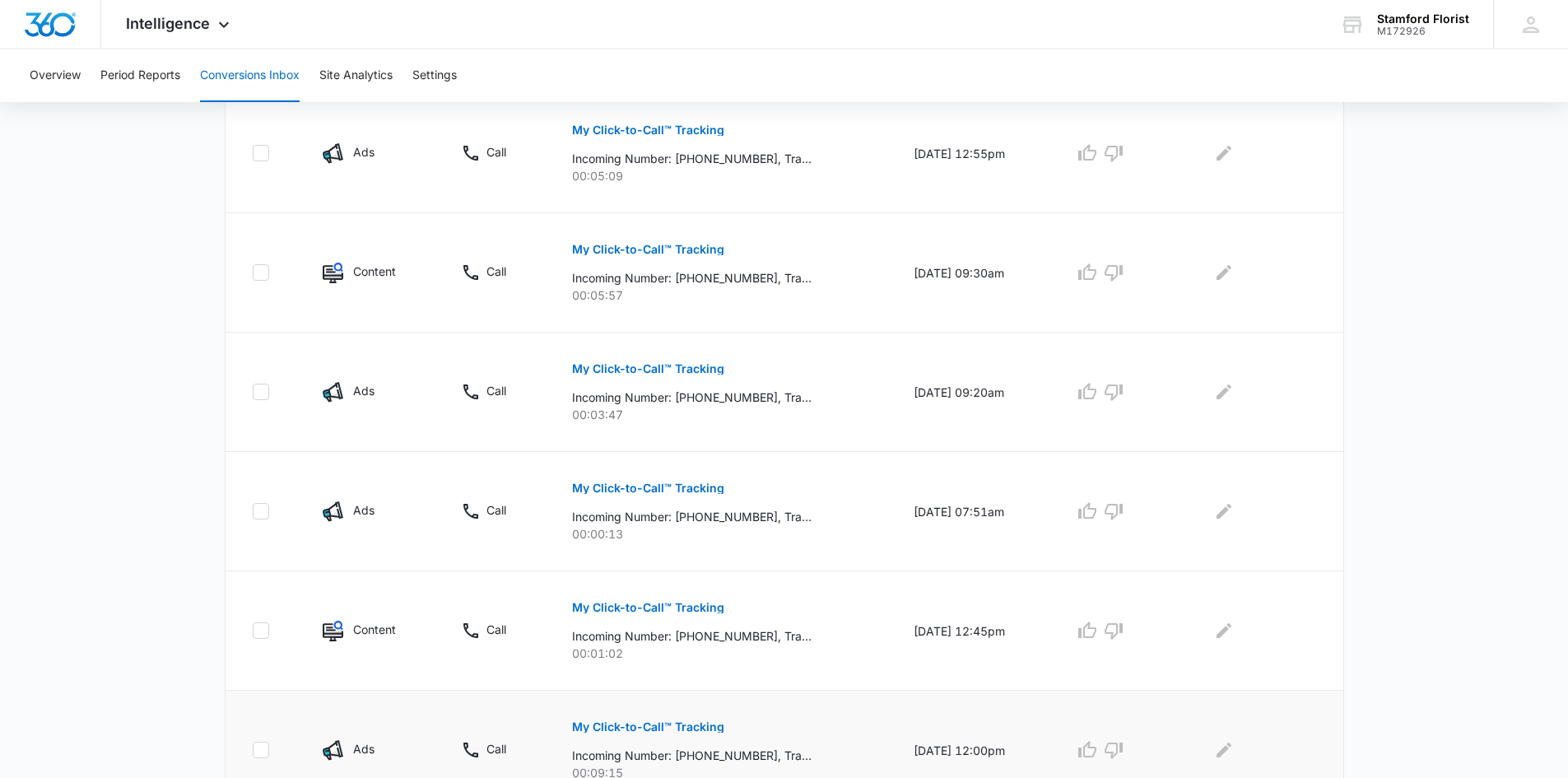
scroll to position [658, 0]
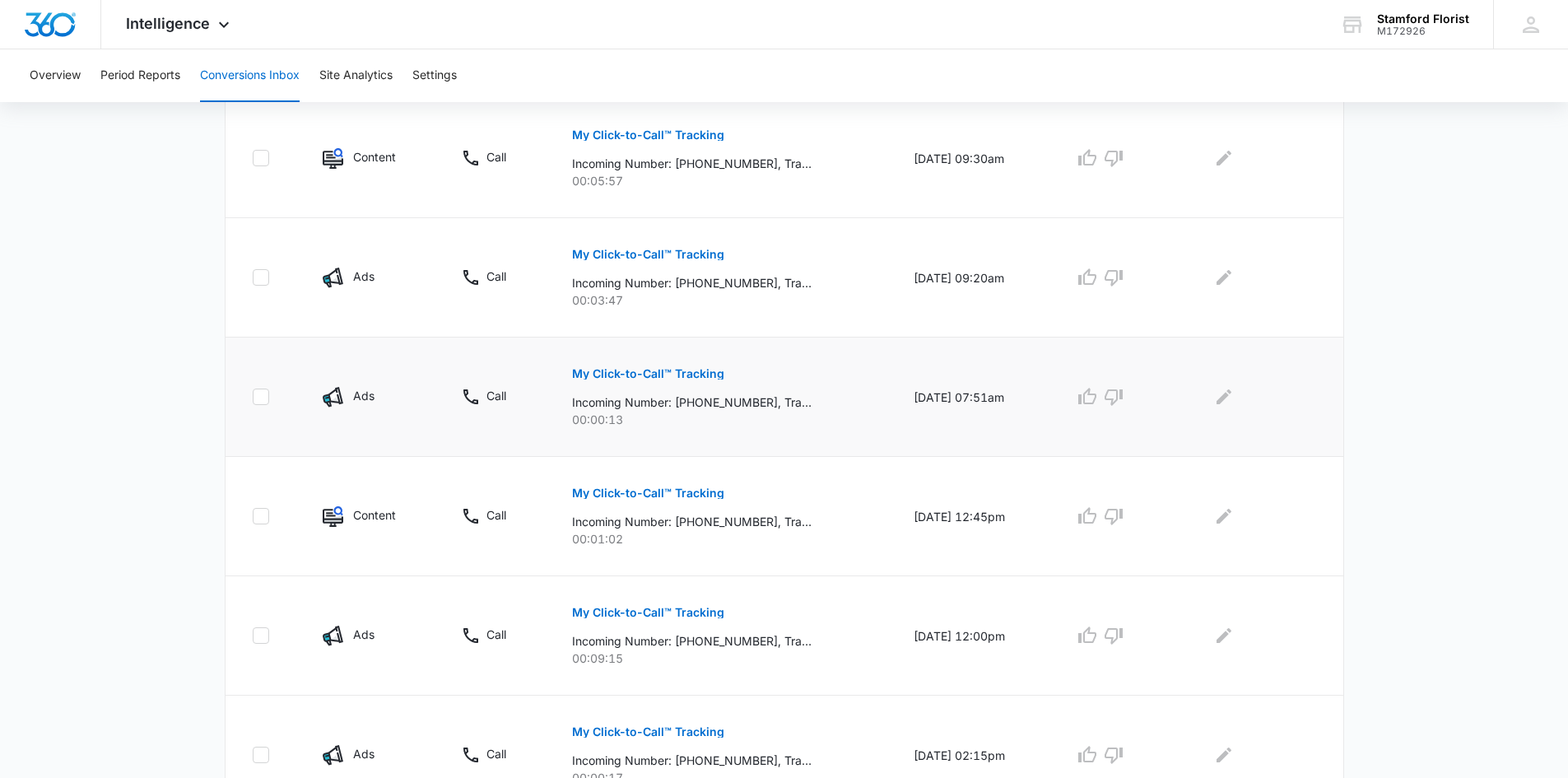
click at [586, 376] on p "My Click-to-Call™ Tracking" at bounding box center [648, 373] width 152 height 11
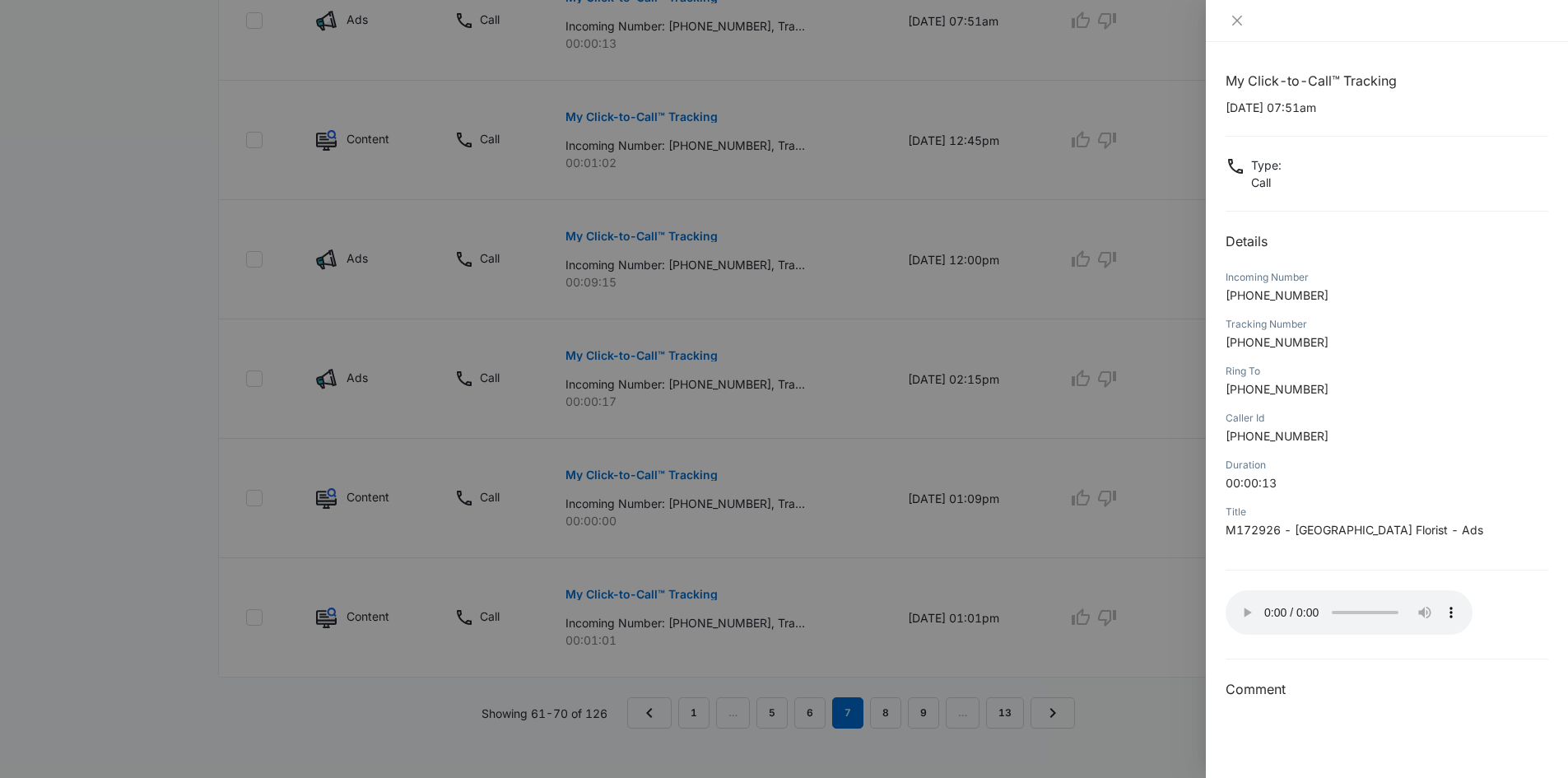
scroll to position [367, 0]
